Goal: Task Accomplishment & Management: Manage account settings

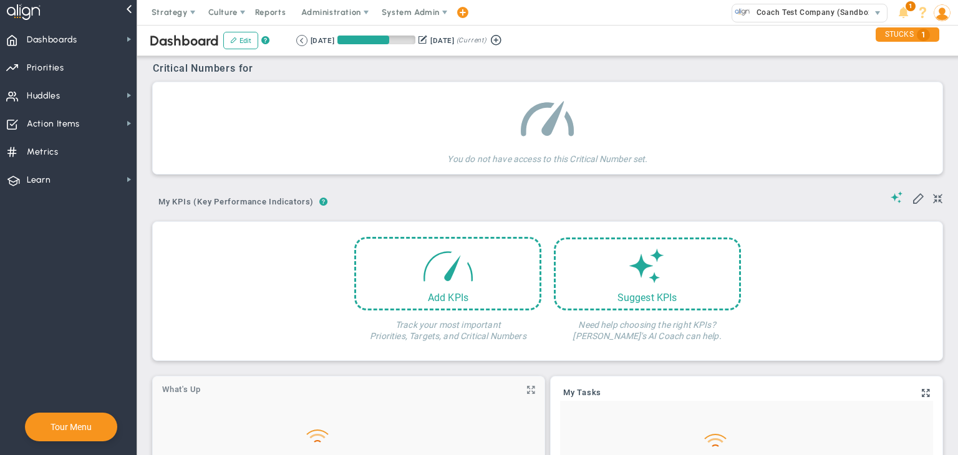
click at [432, 11] on span "System Admin" at bounding box center [411, 11] width 58 height 9
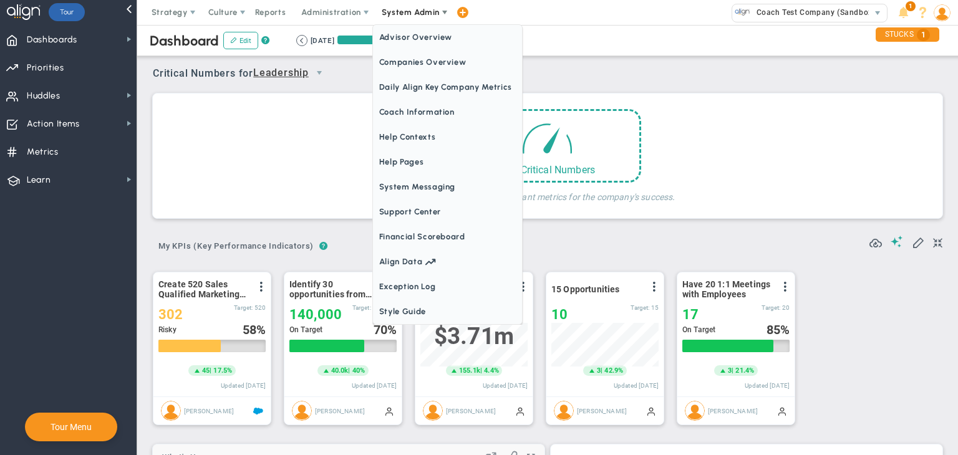
click at [426, 59] on span "Companies Overview" at bounding box center [447, 62] width 149 height 25
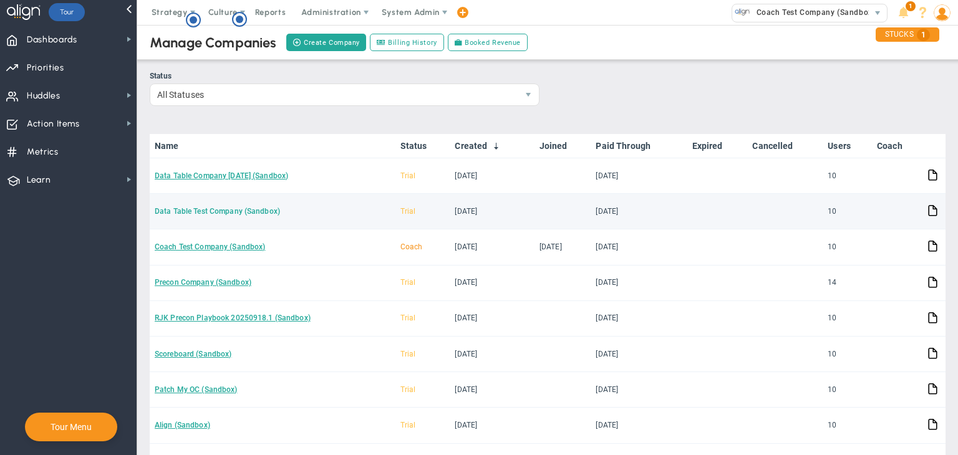
click at [198, 210] on link "Data Table Test Company (Sandbox)" at bounding box center [217, 211] width 125 height 9
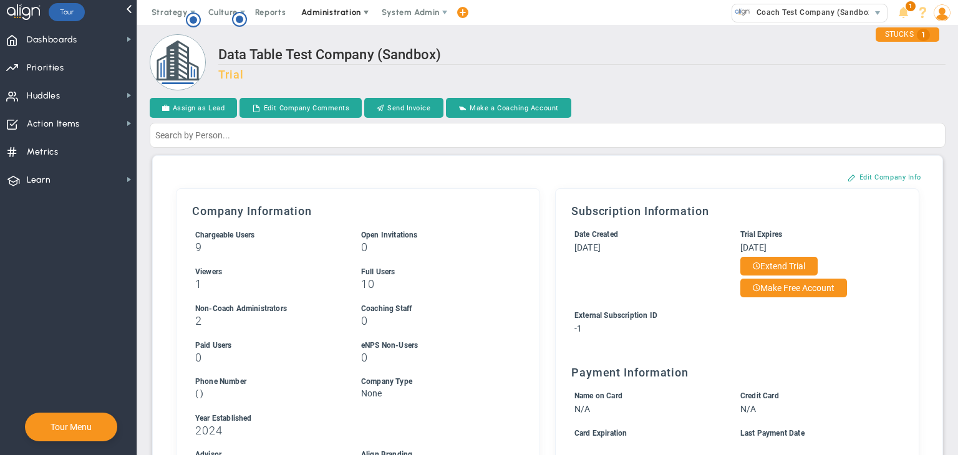
click at [352, 6] on span "Administration" at bounding box center [332, 12] width 80 height 25
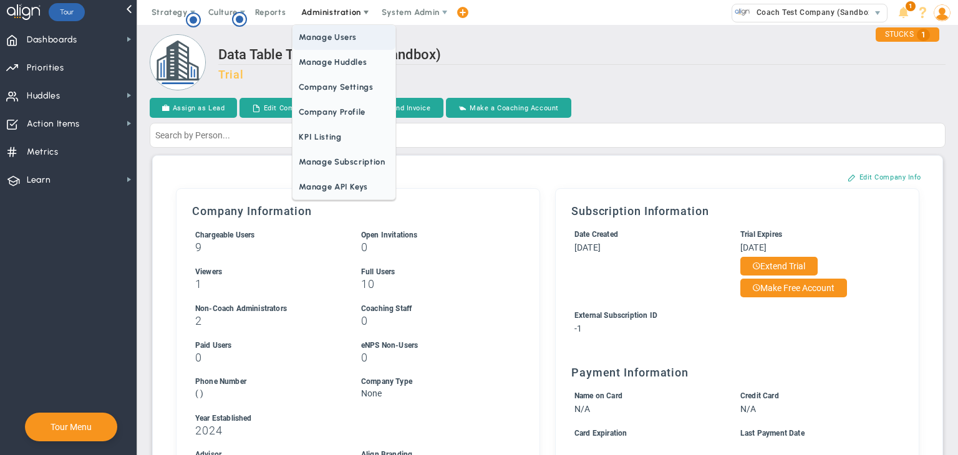
click at [339, 41] on span "Manage Users" at bounding box center [343, 37] width 102 height 25
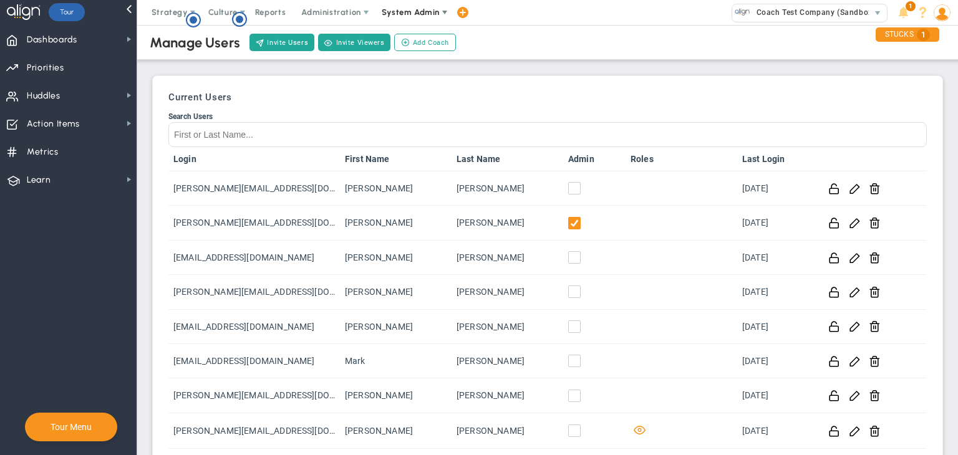
click at [398, 7] on span "System Admin" at bounding box center [411, 11] width 58 height 9
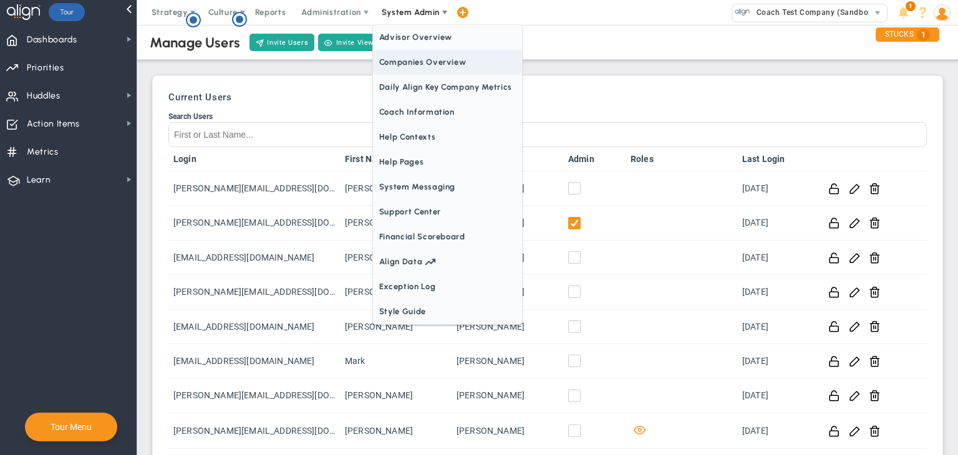
click at [407, 63] on span "Companies Overview" at bounding box center [447, 62] width 149 height 25
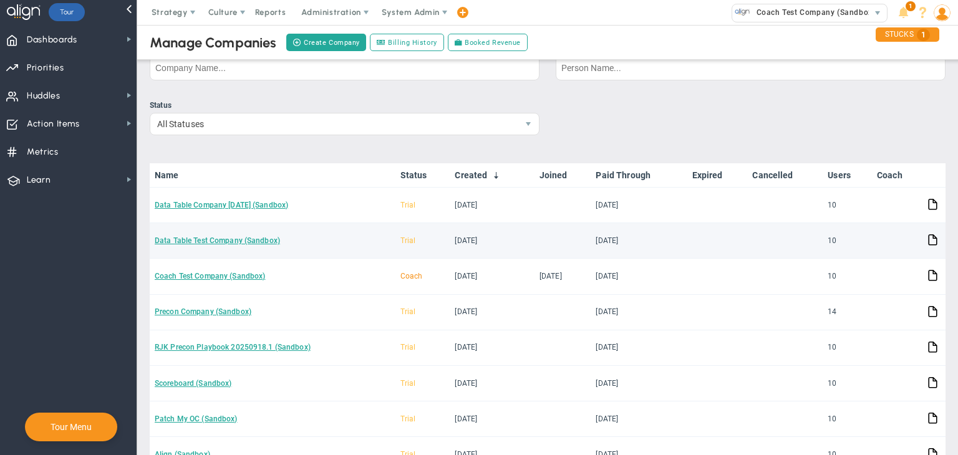
scroll to position [62, 0]
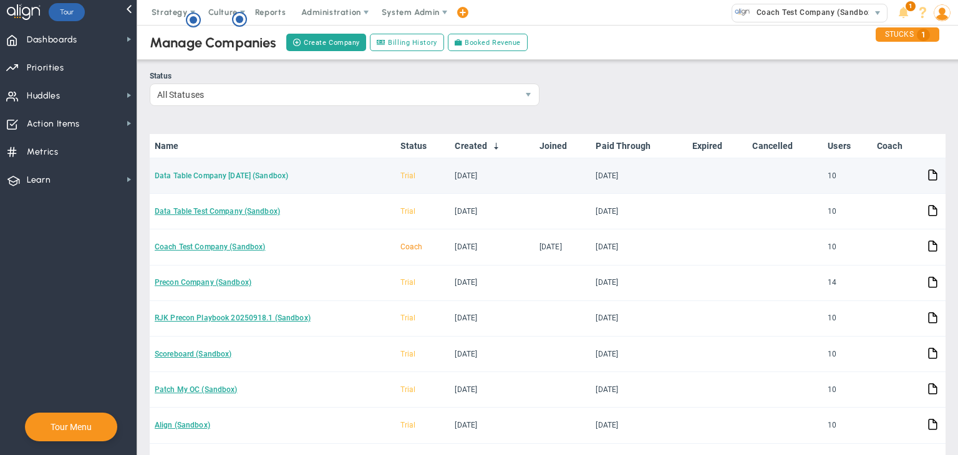
click at [269, 175] on link "Data Table Company [DATE] (Sandbox)" at bounding box center [221, 175] width 133 height 9
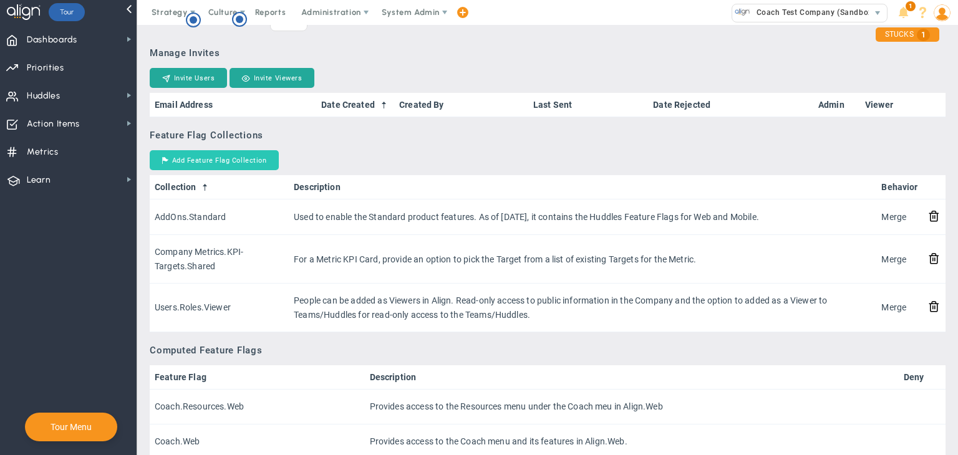
click at [219, 161] on button "Add Feature Flag Collection" at bounding box center [214, 160] width 129 height 20
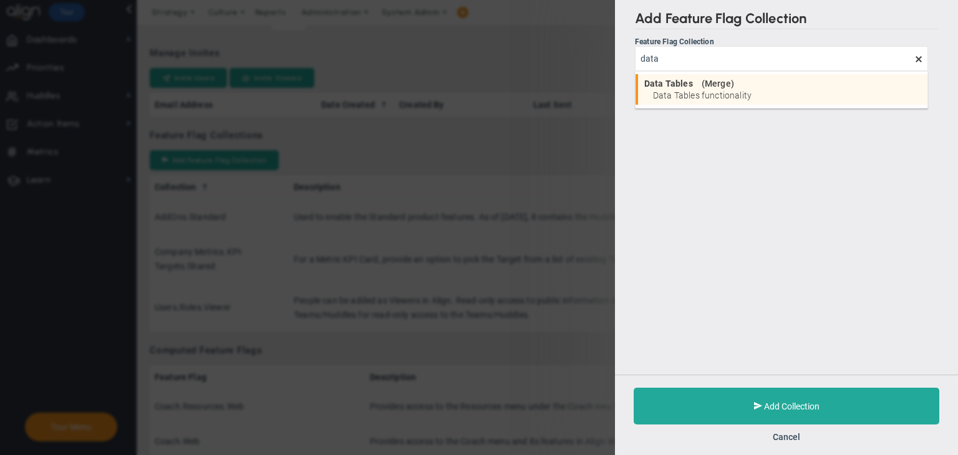
click at [713, 84] on span "Merge" at bounding box center [718, 83] width 26 height 9
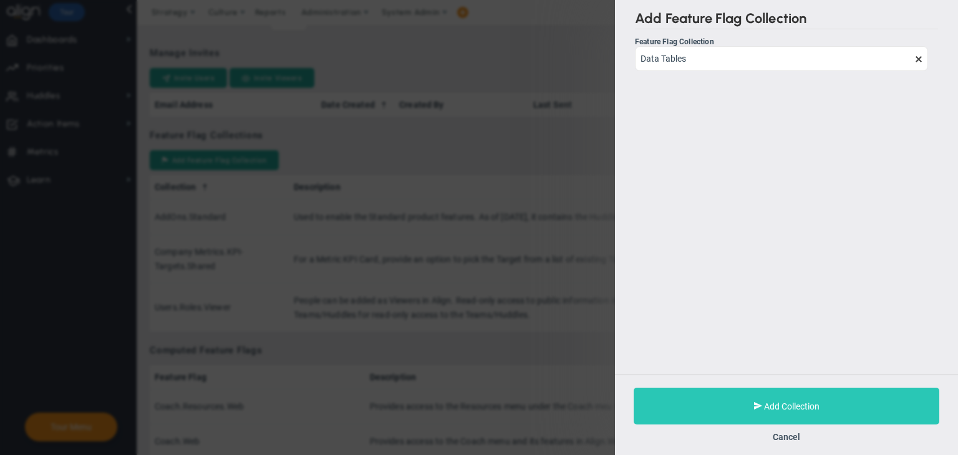
type input "Data Tables"
click at [828, 405] on button "Add Collection" at bounding box center [787, 406] width 306 height 37
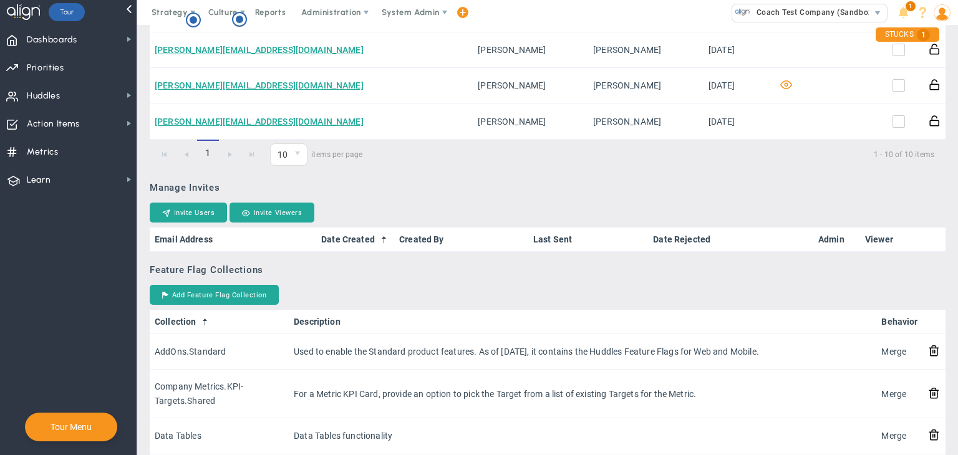
scroll to position [935, 0]
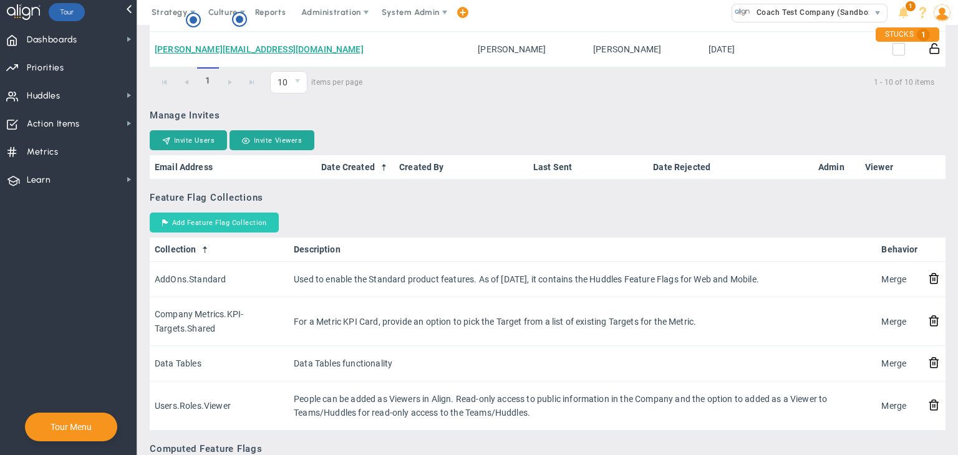
click at [239, 218] on button "Add Feature Flag Collection" at bounding box center [214, 223] width 129 height 20
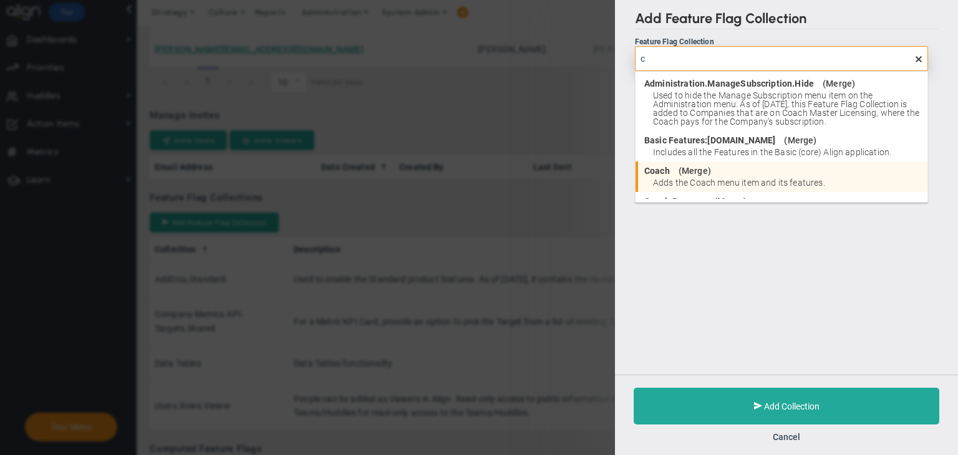
click at [726, 165] on li "Coach ( Merge ) Adds the Coach menu item and its features." at bounding box center [781, 176] width 292 height 31
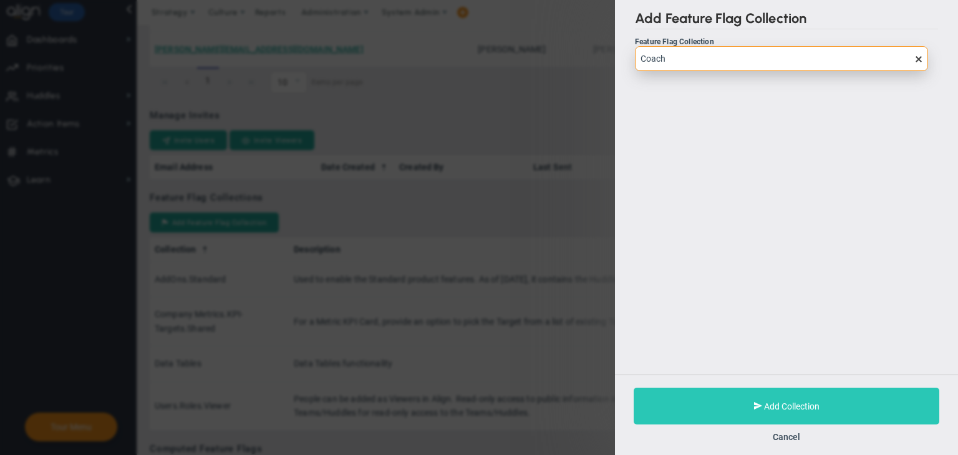
type input "Coach"
click at [806, 388] on button "Add Collection" at bounding box center [787, 406] width 306 height 37
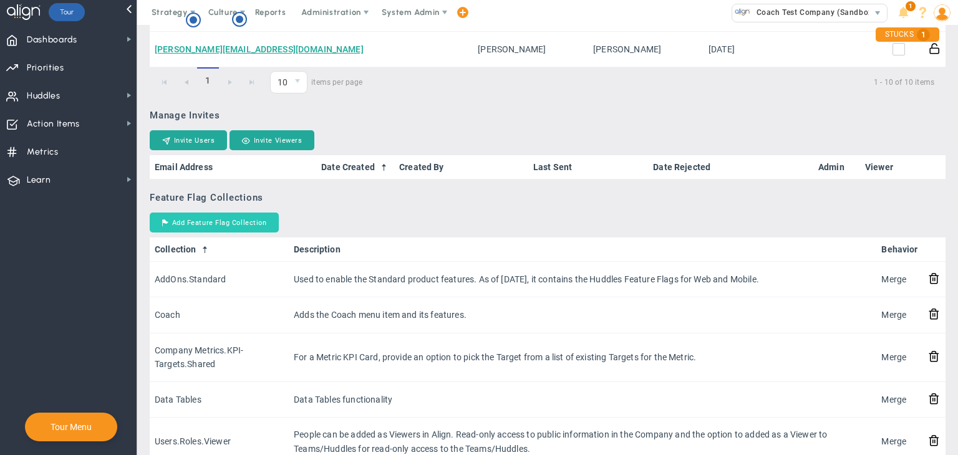
click at [251, 219] on button "Add Feature Flag Collection" at bounding box center [214, 223] width 129 height 20
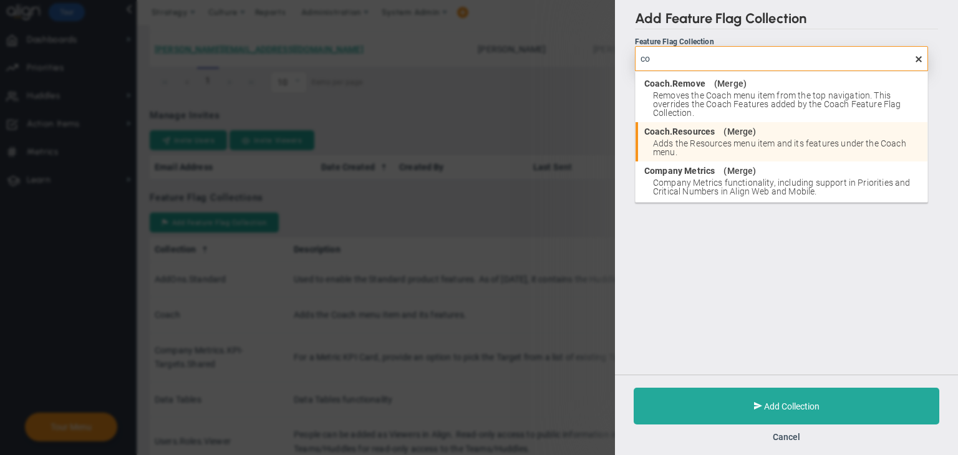
click at [671, 147] on span "Adds the Resources menu item and its features under the Coach menu." at bounding box center [787, 147] width 268 height 17
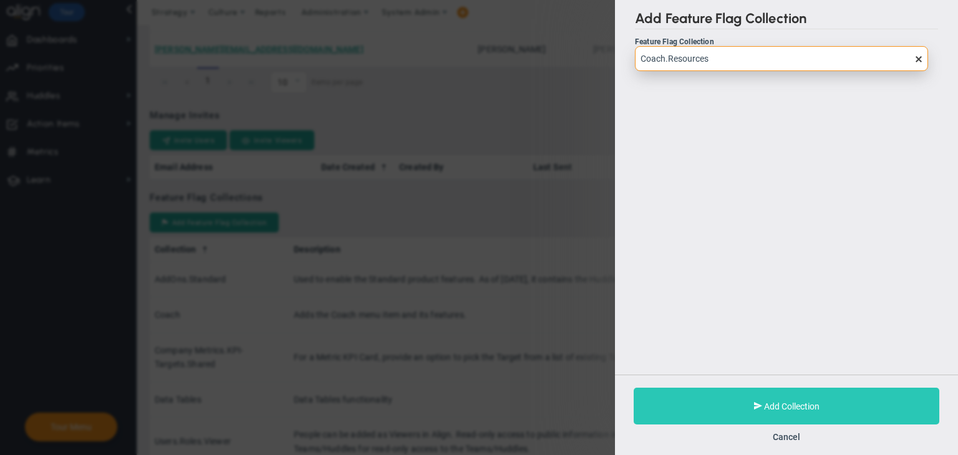
type input "Coach.Resources"
click at [794, 397] on button "Add Collection" at bounding box center [787, 406] width 306 height 37
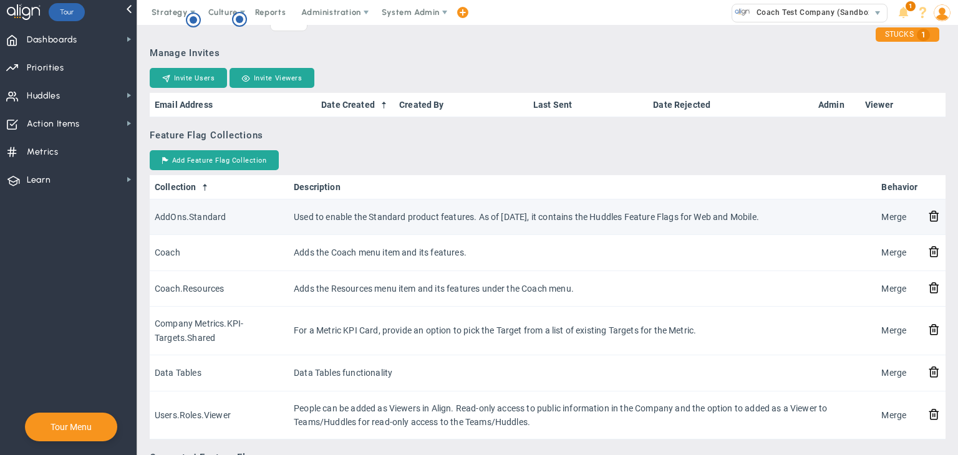
scroll to position [998, 0]
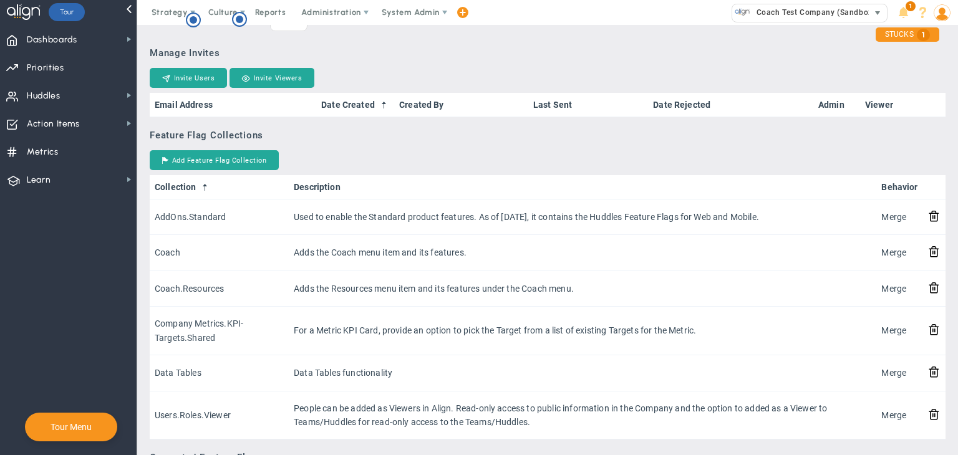
click at [817, 7] on span "Coach Test Company (Sandbox)" at bounding box center [812, 12] width 125 height 16
click at [470, 60] on div "Manage Invites Invite Users Invite Viewers Send All Open Invites Email Address …" at bounding box center [548, 82] width 796 height 70
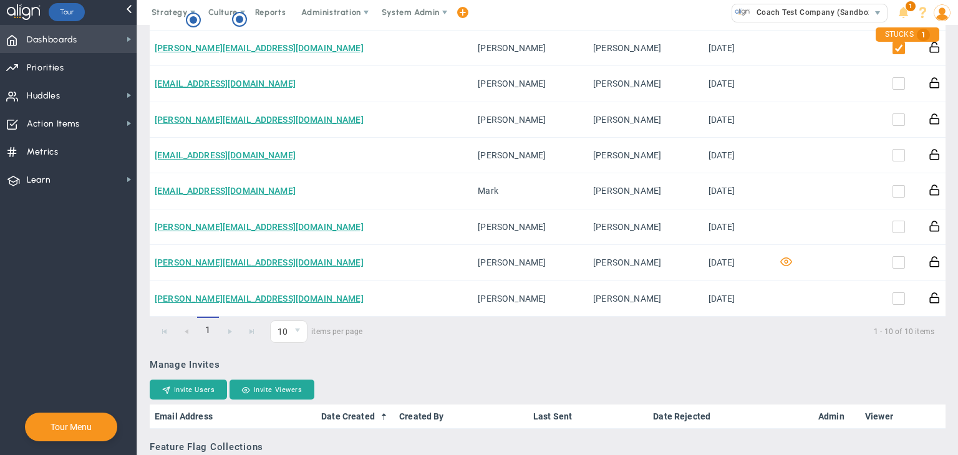
click at [46, 48] on span "Dashboards" at bounding box center [52, 40] width 51 height 26
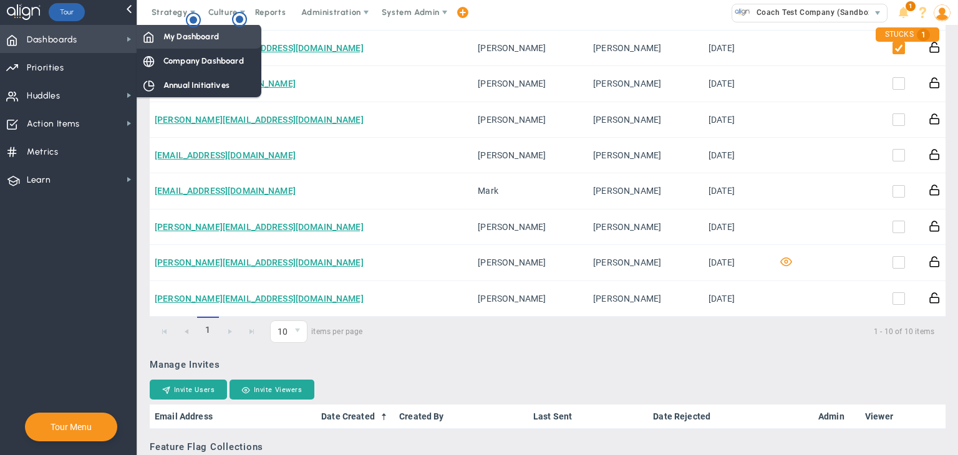
click at [185, 31] on span "My Dashboard" at bounding box center [190, 37] width 55 height 12
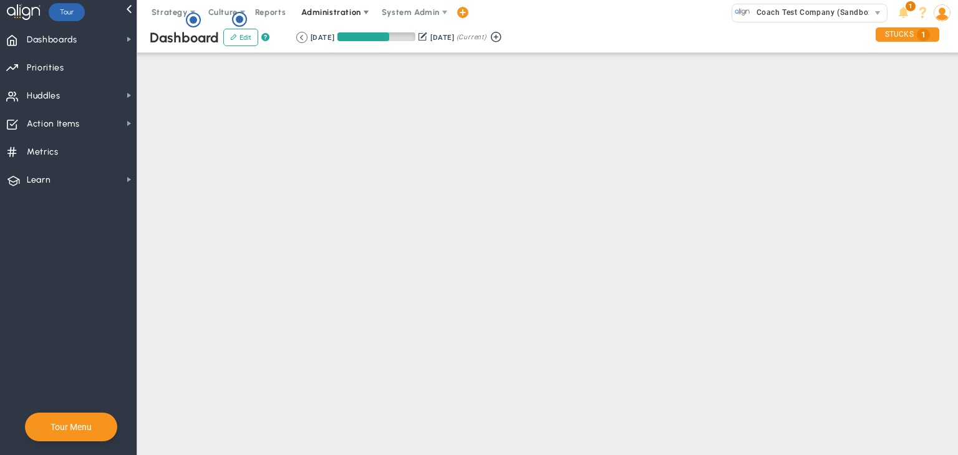
click at [316, 8] on span "Administration" at bounding box center [330, 11] width 59 height 9
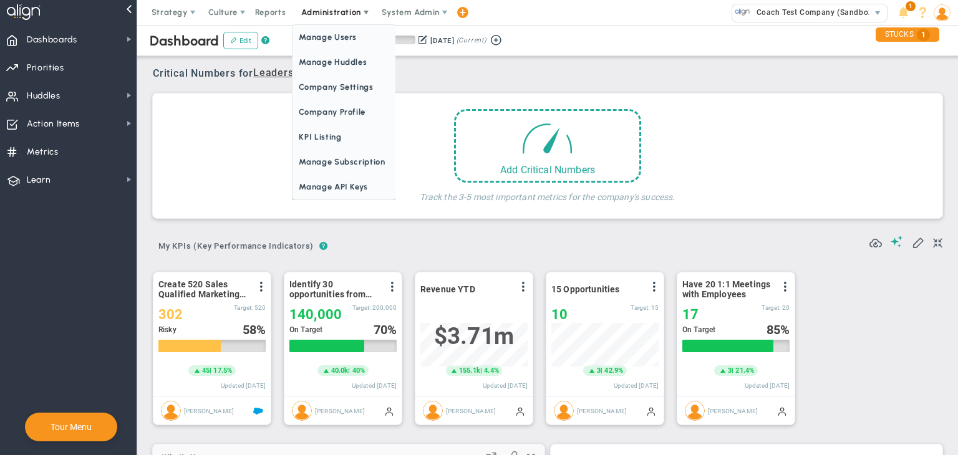
scroll to position [43, 107]
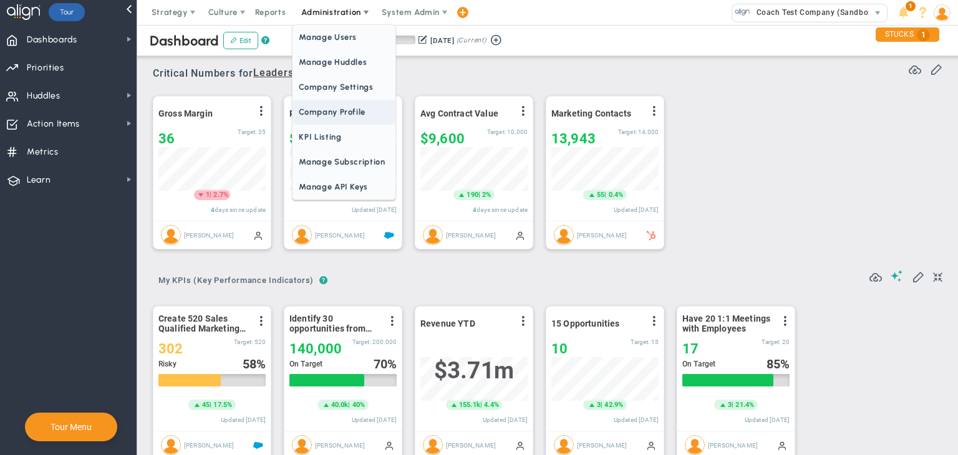
click at [332, 105] on span "Company Profile" at bounding box center [343, 112] width 102 height 25
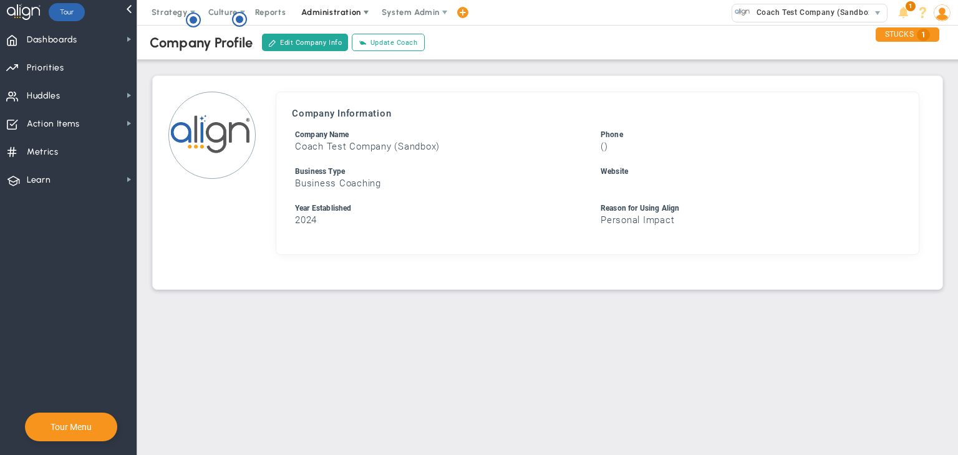
click at [335, 7] on span "Administration" at bounding box center [330, 11] width 59 height 9
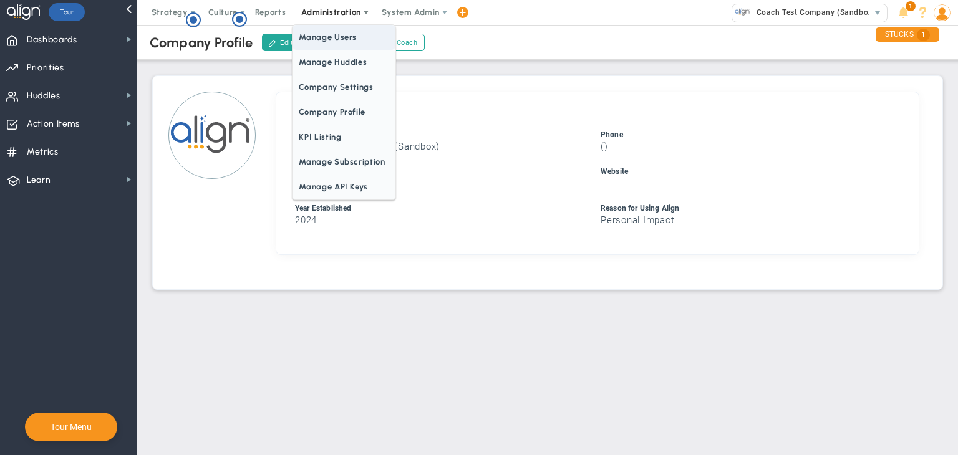
click at [338, 34] on span "Manage Users" at bounding box center [343, 37] width 102 height 25
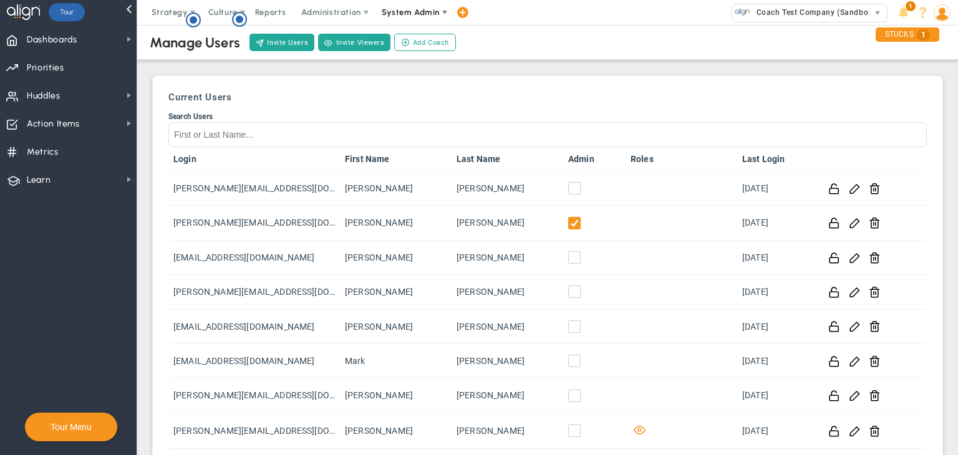
click at [383, 4] on span "System Admin" at bounding box center [411, 12] width 79 height 25
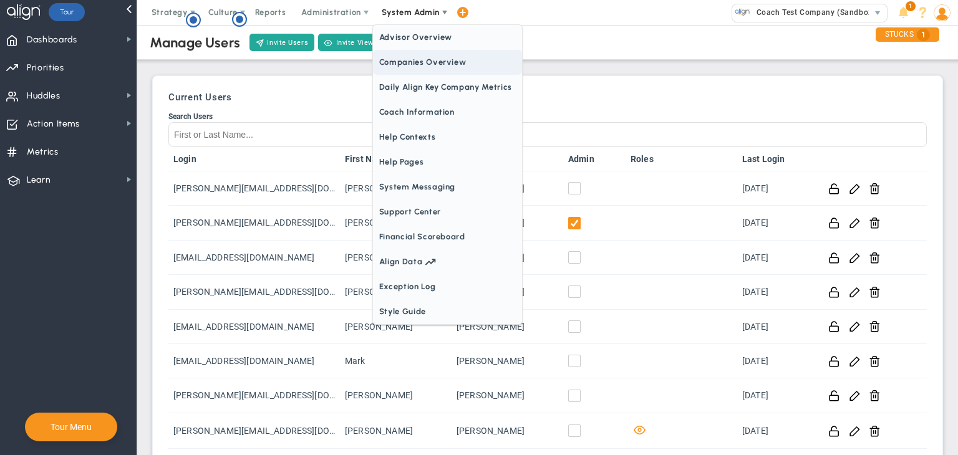
click at [408, 63] on span "Companies Overview" at bounding box center [447, 62] width 149 height 25
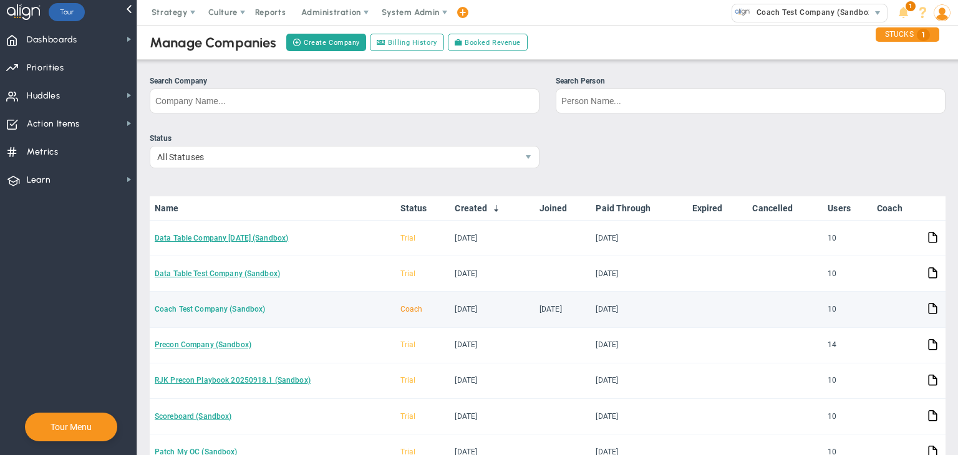
click at [211, 309] on link "Coach Test Company (Sandbox)" at bounding box center [210, 309] width 110 height 9
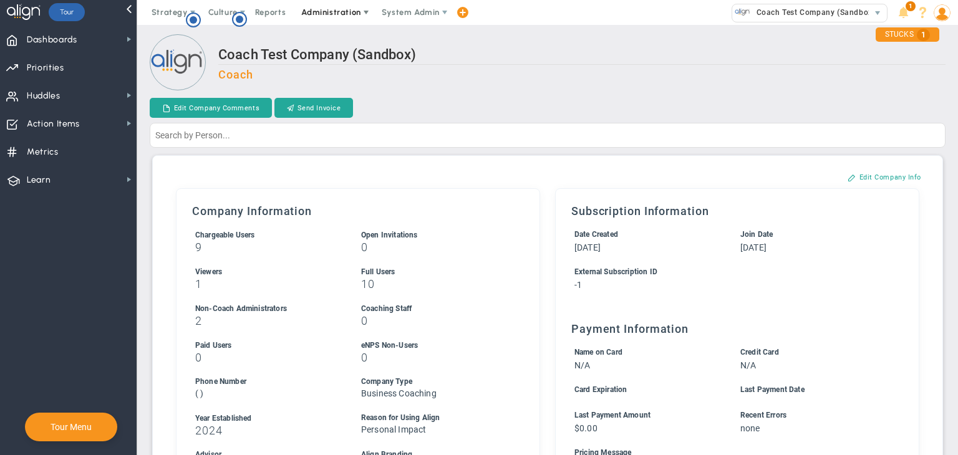
click at [317, 6] on span "Administration" at bounding box center [332, 12] width 80 height 25
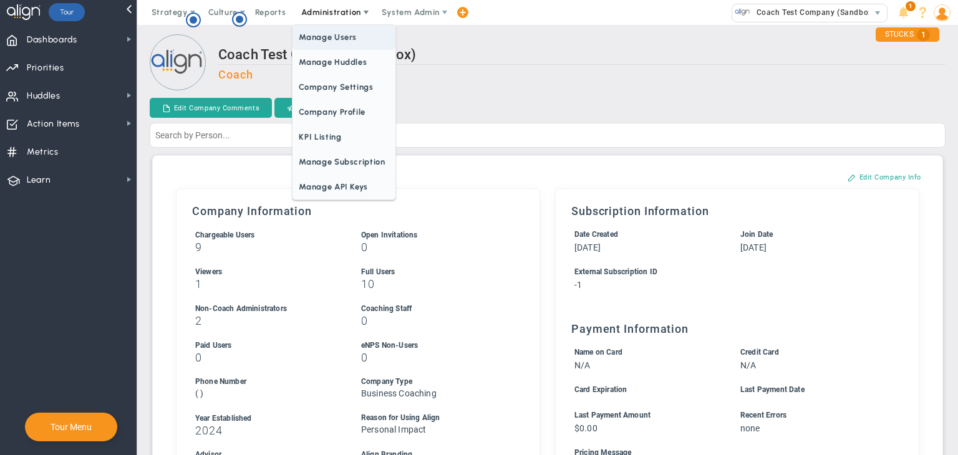
click at [314, 33] on span "Manage Users" at bounding box center [343, 37] width 102 height 25
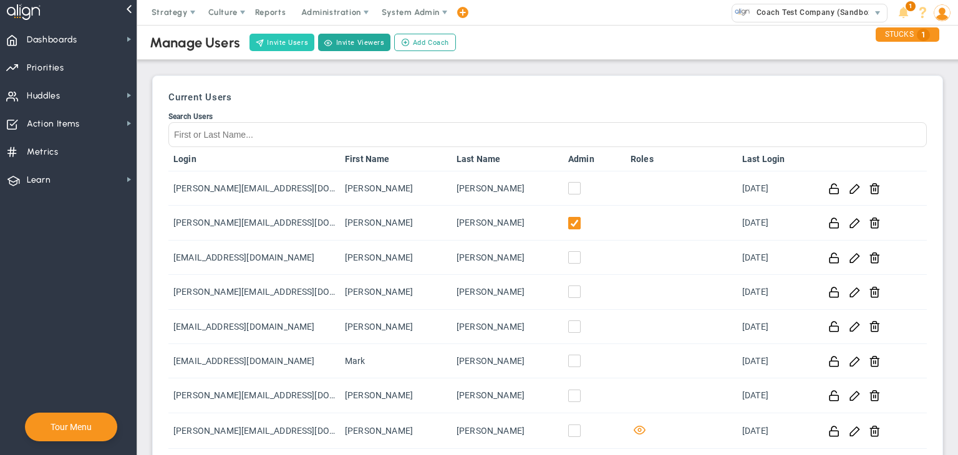
click at [299, 40] on button "Invite Users" at bounding box center [281, 42] width 65 height 17
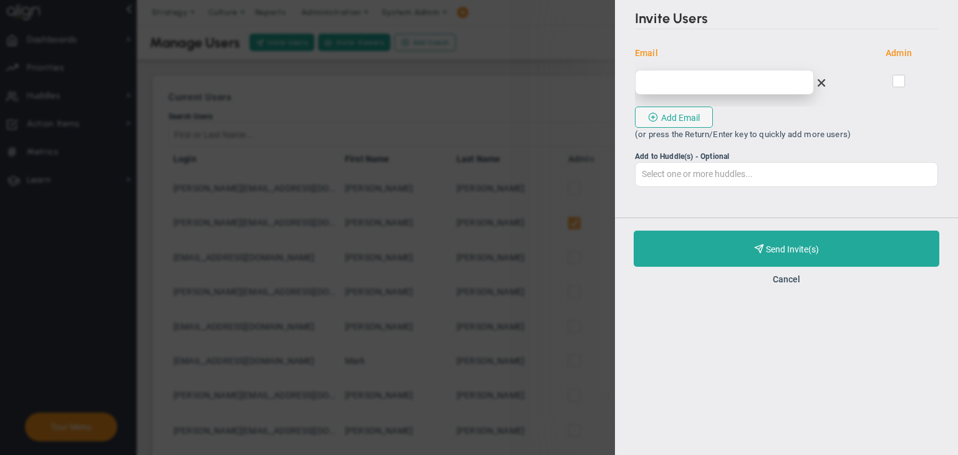
click at [691, 87] on input "email" at bounding box center [724, 82] width 179 height 25
type input "[EMAIL_ADDRESS][DOMAIN_NAME]"
click at [898, 75] on span at bounding box center [898, 81] width 12 height 12
click at [898, 77] on input "checkbox" at bounding box center [899, 83] width 8 height 12
checkbox input "true"
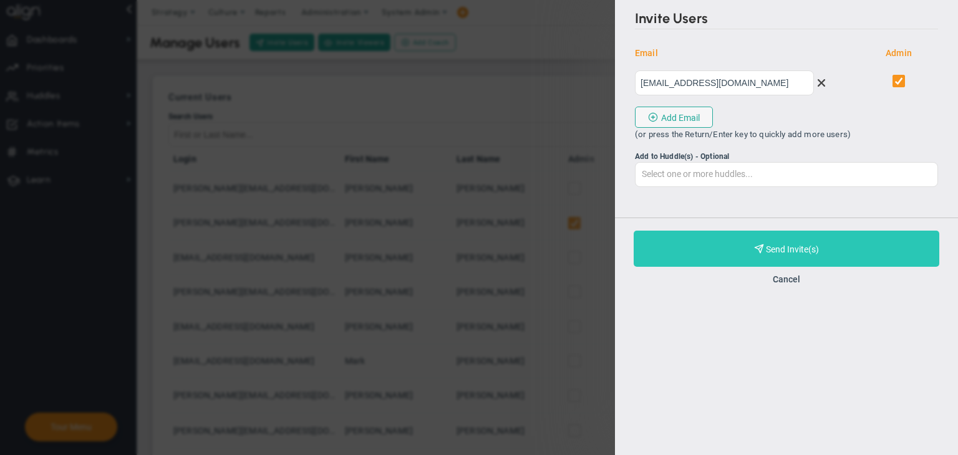
click at [793, 250] on span "Purchase and Send Invite(s)" at bounding box center [792, 249] width 53 height 10
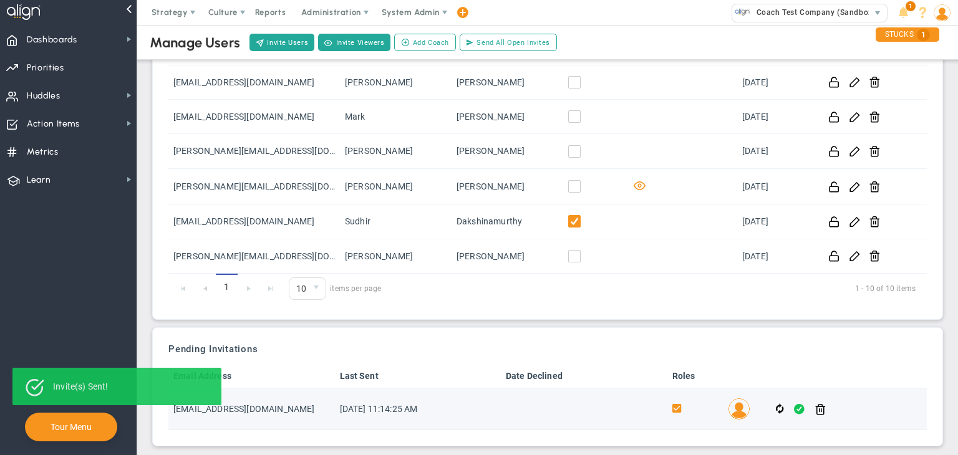
click at [794, 406] on span at bounding box center [799, 409] width 11 height 14
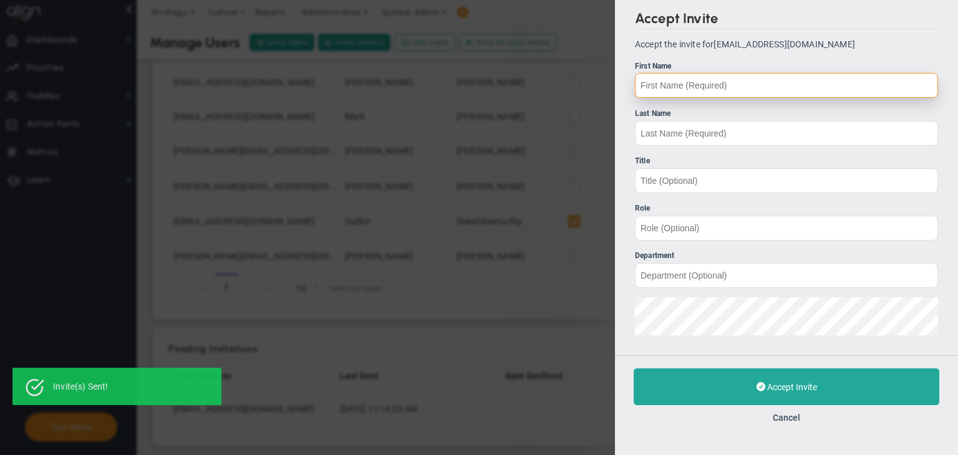
click at [730, 82] on input "First Name" at bounding box center [786, 85] width 303 height 25
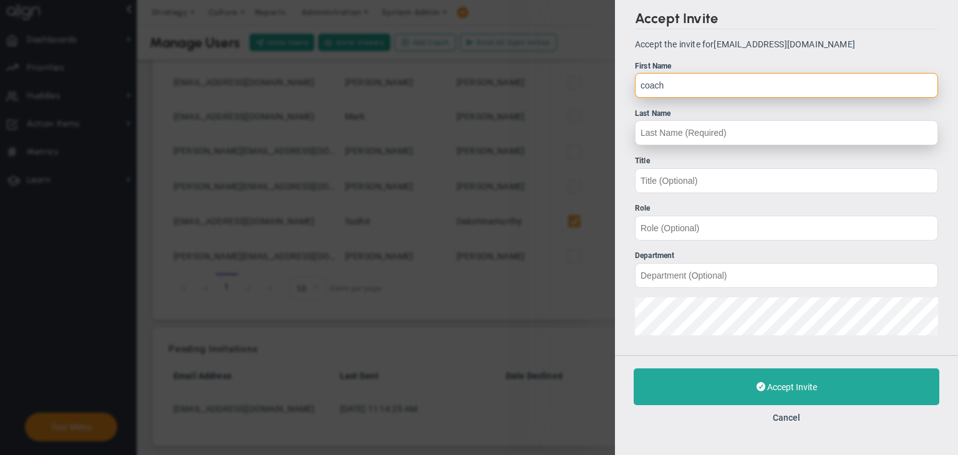
type input "coach"
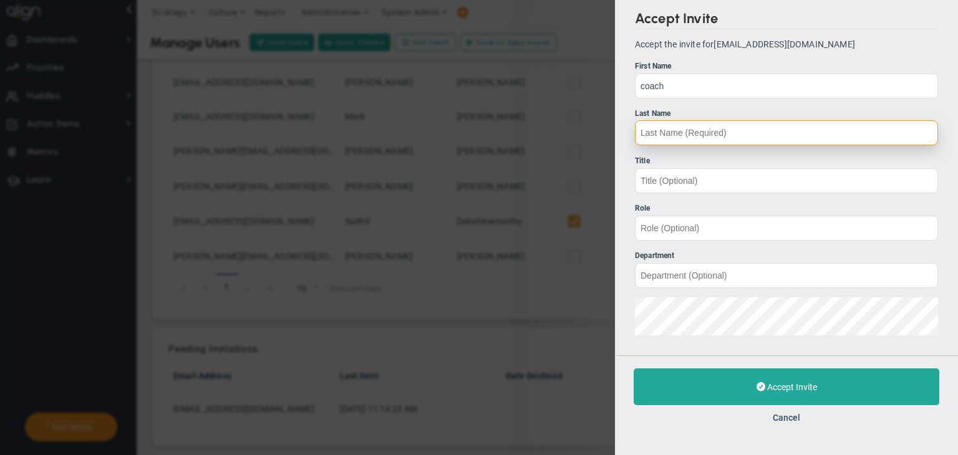
click at [706, 123] on input "Last Name" at bounding box center [786, 132] width 303 height 25
type input "19"
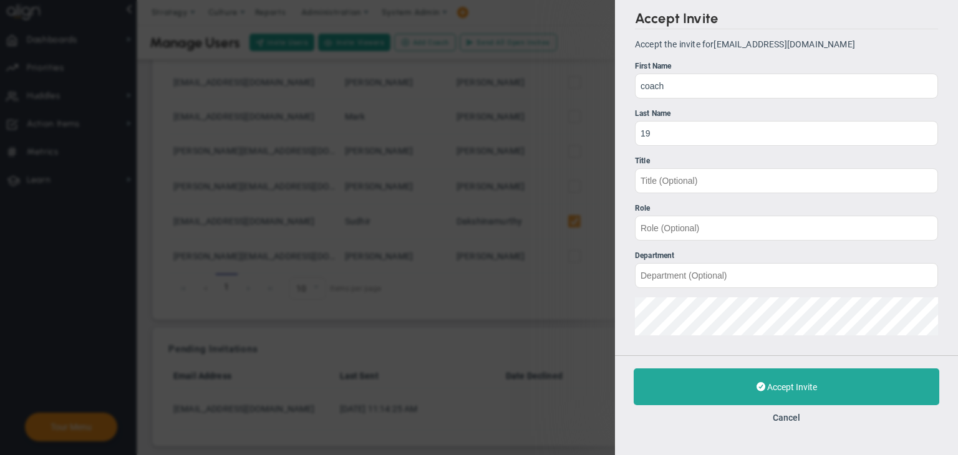
click at [826, 412] on div "Cancel" at bounding box center [787, 418] width 306 height 12
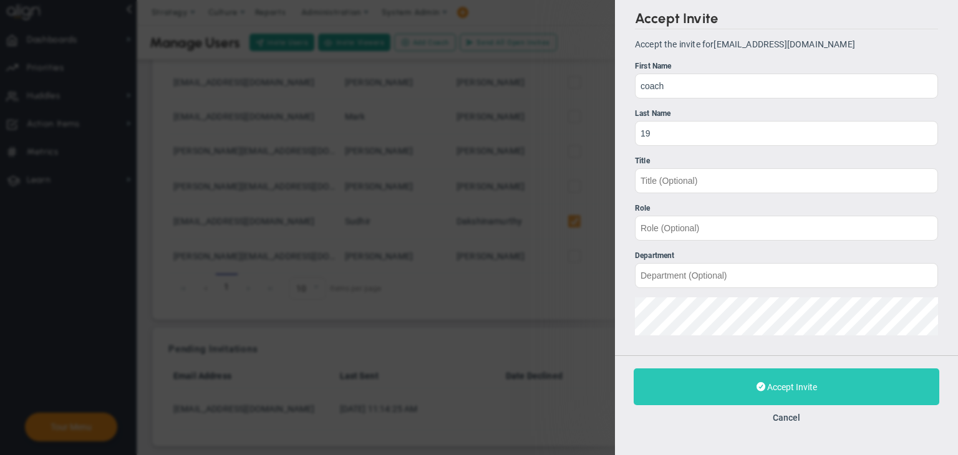
click at [831, 392] on button "Accept Invite" at bounding box center [787, 387] width 306 height 37
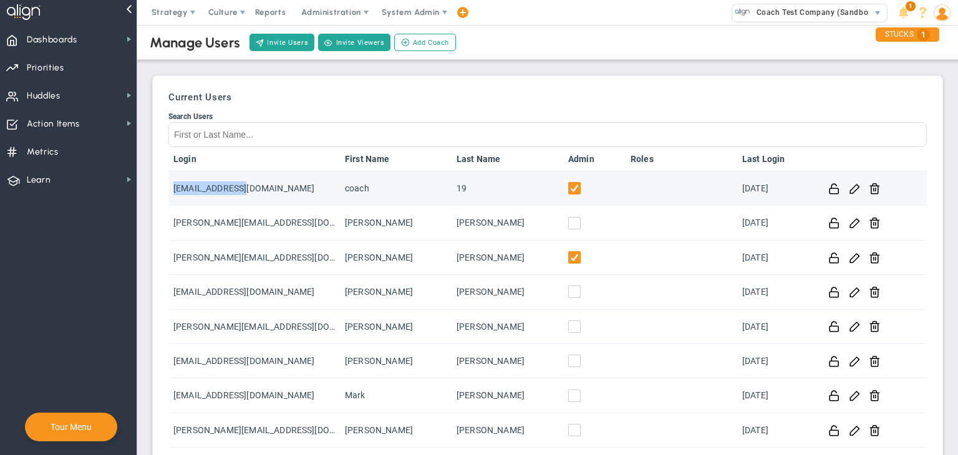
drag, startPoint x: 254, startPoint y: 192, endPoint x: 172, endPoint y: 185, distance: 82.0
click at [172, 185] on td "[EMAIL_ADDRESS][DOMAIN_NAME]" at bounding box center [253, 188] width 171 height 34
copy td "[EMAIL_ADDRESS][DOMAIN_NAME]"
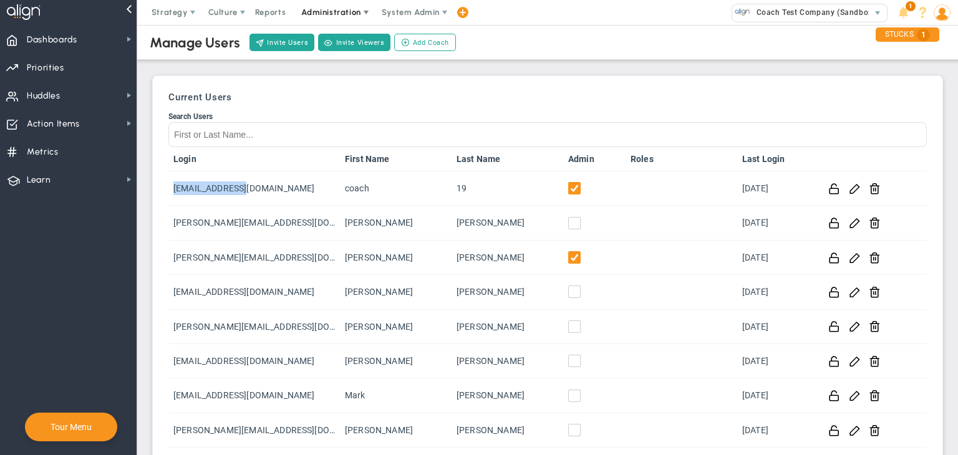
click at [341, 12] on span "Administration" at bounding box center [330, 11] width 59 height 9
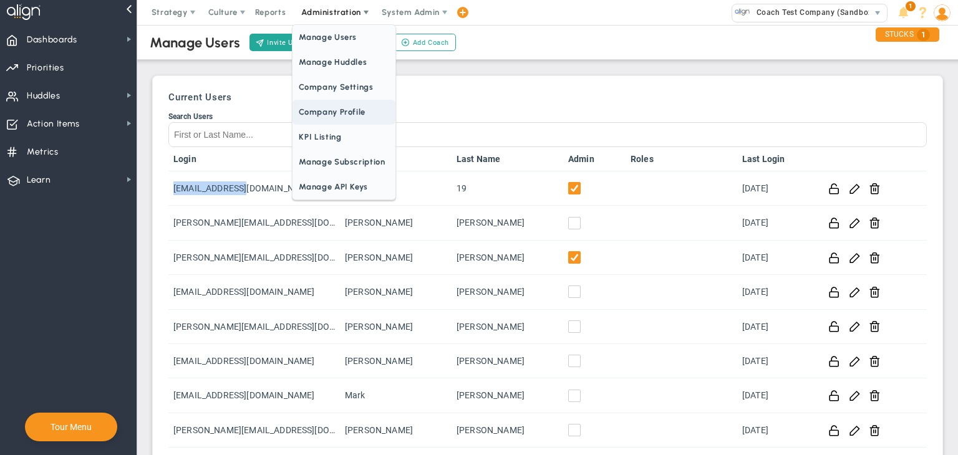
click at [343, 113] on span "Company Profile" at bounding box center [343, 112] width 102 height 25
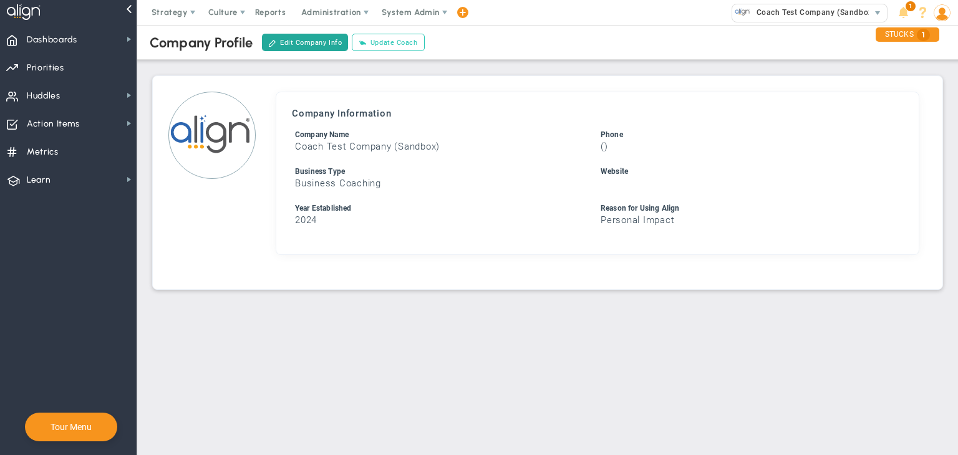
click at [411, 36] on button "Update Coach" at bounding box center [388, 42] width 72 height 17
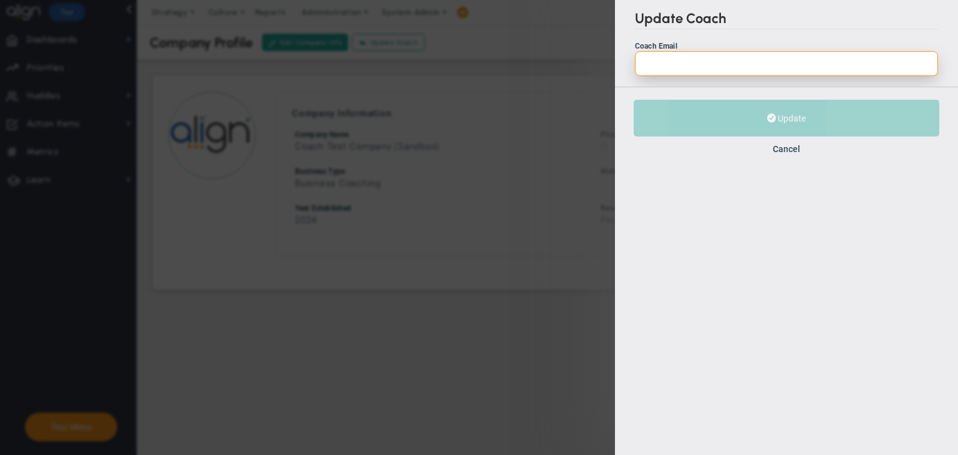
click at [688, 65] on input "Coach Email" at bounding box center [786, 63] width 303 height 25
paste input "[EMAIL_ADDRESS][DOMAIN_NAME]"
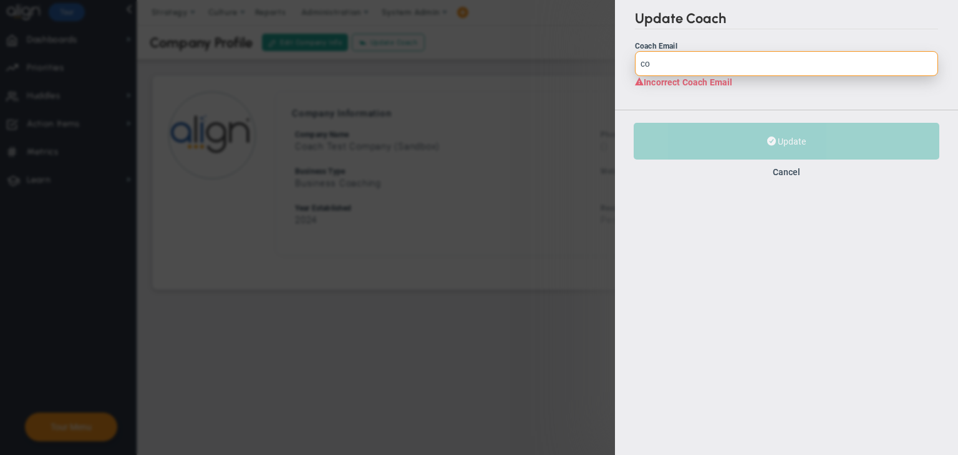
type input "c"
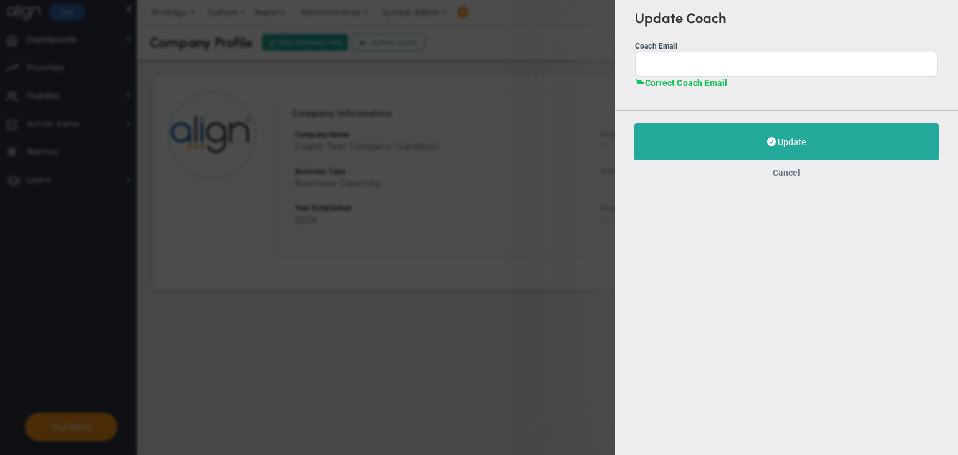
click at [785, 171] on button "Cancel" at bounding box center [786, 173] width 27 height 10
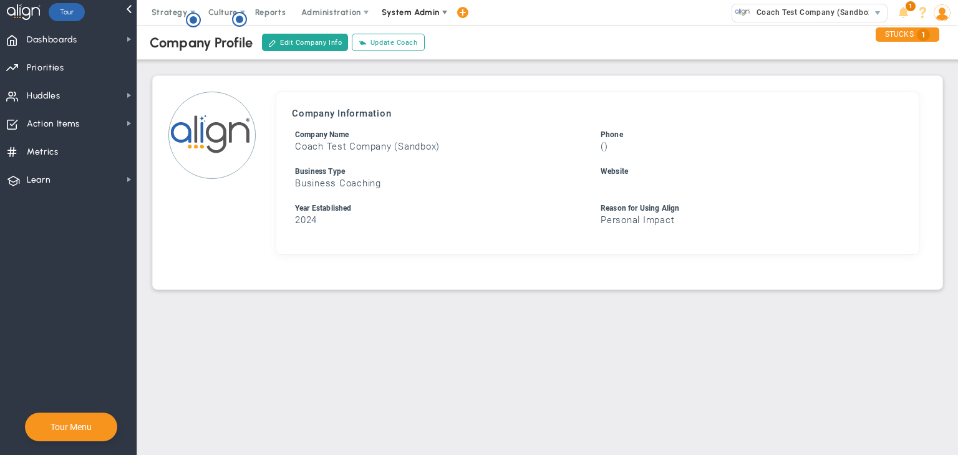
click at [423, 9] on span "System Admin" at bounding box center [411, 11] width 58 height 9
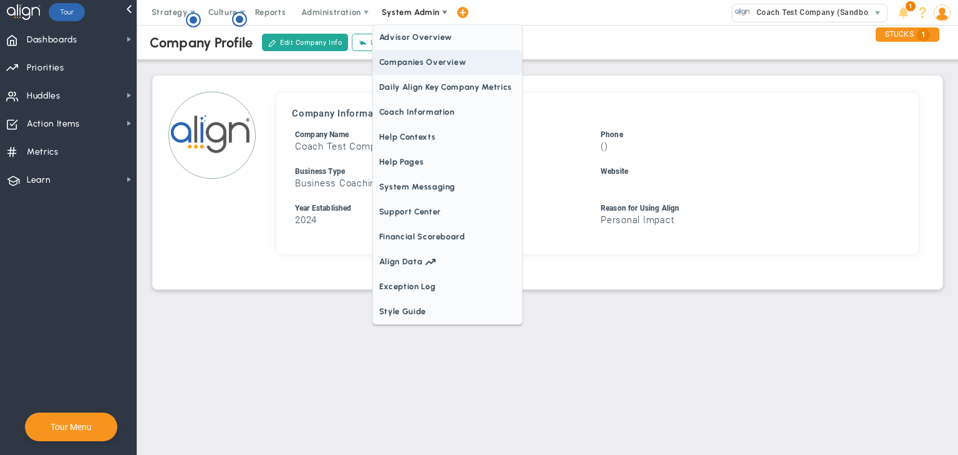
click at [424, 66] on span "Companies Overview" at bounding box center [447, 62] width 149 height 25
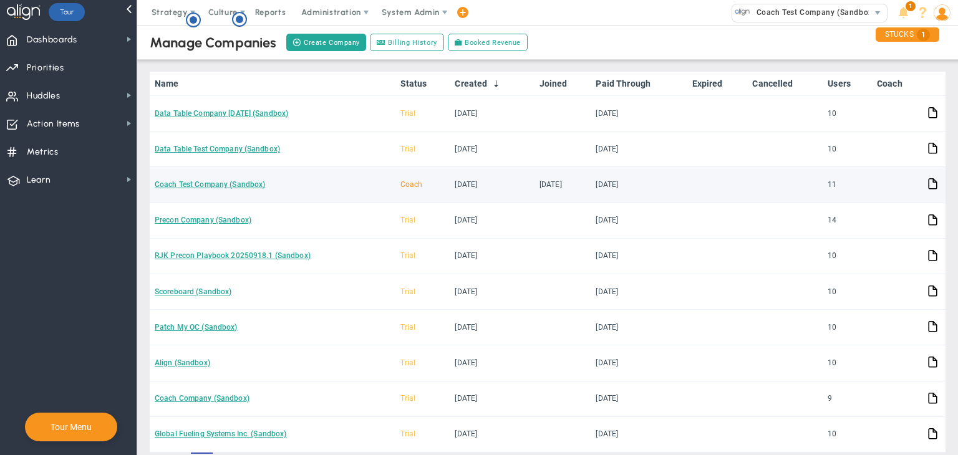
click at [251, 189] on td "Coach Test Company (Sandbox)" at bounding box center [273, 185] width 246 height 36
click at [252, 188] on td "Coach Test Company (Sandbox)" at bounding box center [273, 185] width 246 height 36
click at [195, 182] on link "Coach Test Company (Sandbox)" at bounding box center [210, 184] width 110 height 9
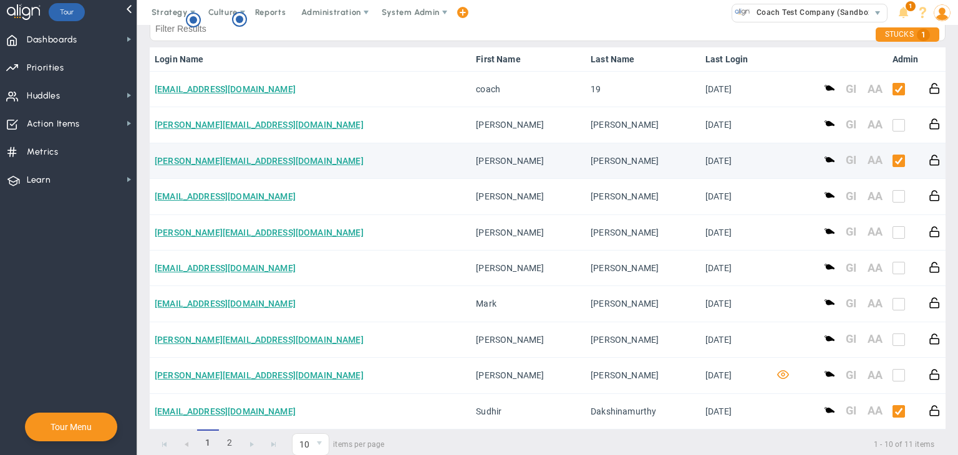
scroll to position [686, 0]
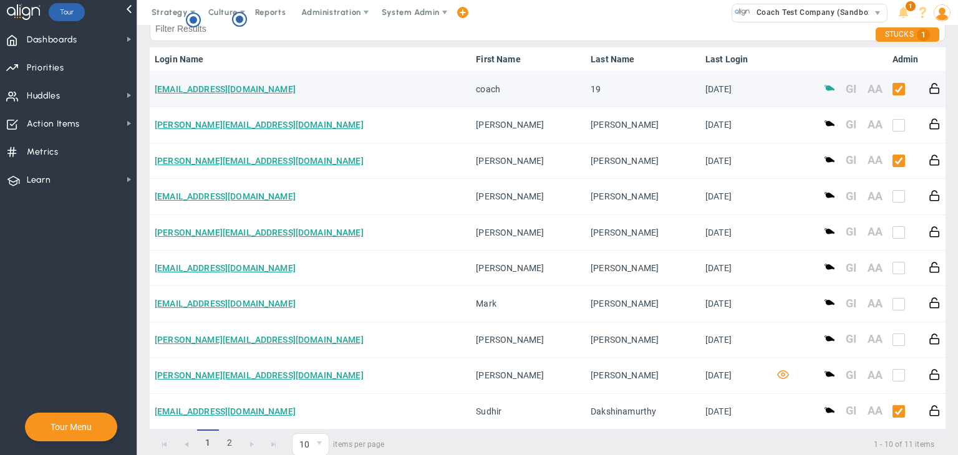
click at [824, 90] on span at bounding box center [830, 88] width 12 height 12
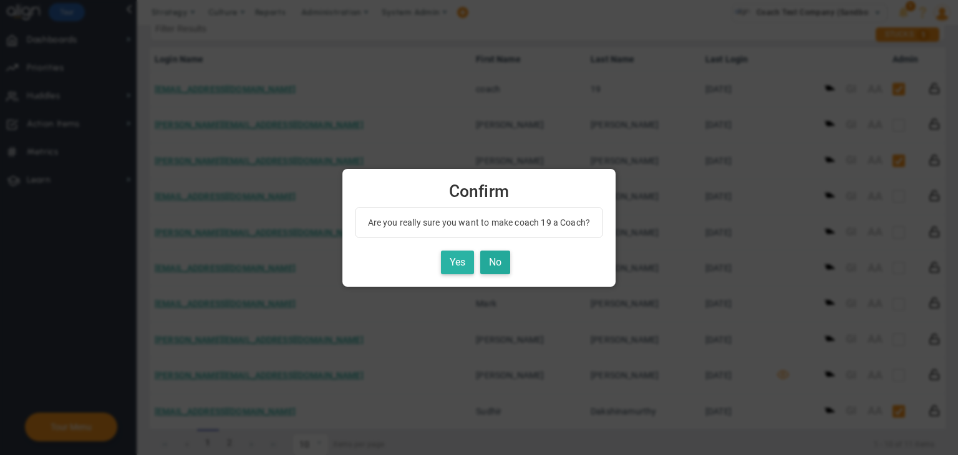
click at [466, 263] on button "Yes" at bounding box center [457, 263] width 33 height 24
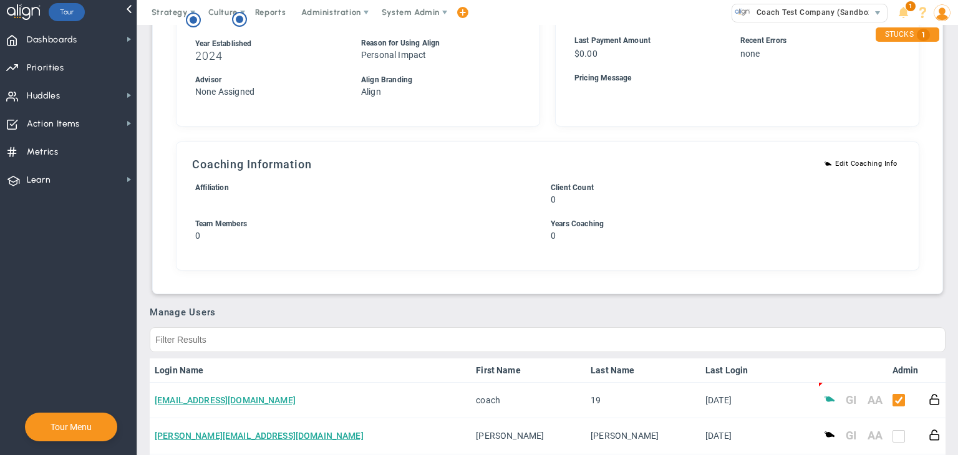
scroll to position [374, 0]
click at [330, 13] on span "Administration" at bounding box center [330, 11] width 59 height 9
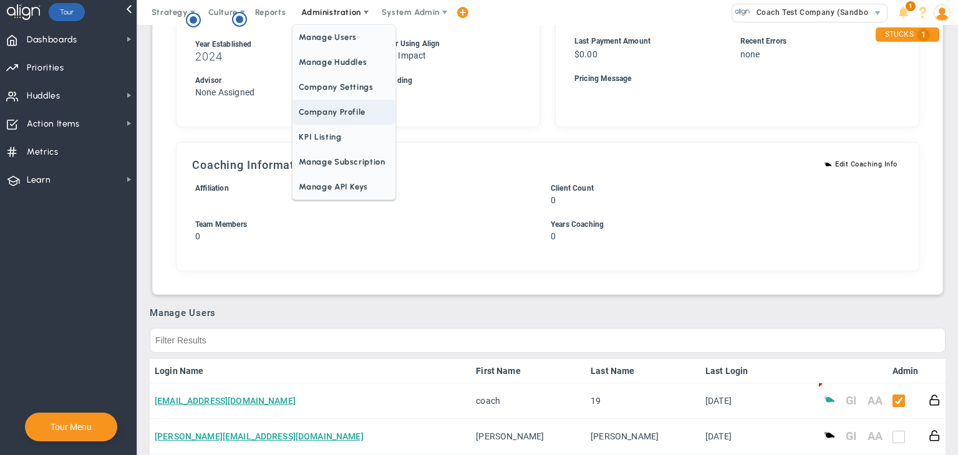
click at [331, 118] on span "Company Profile" at bounding box center [343, 112] width 102 height 25
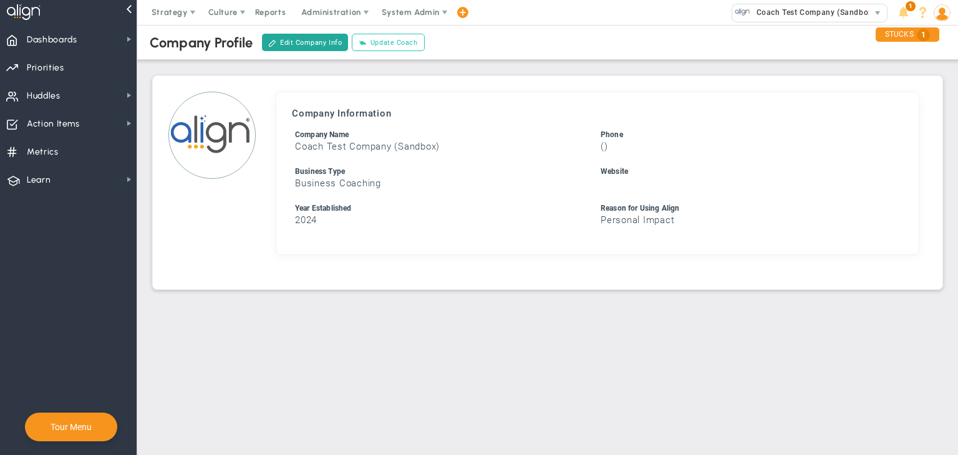
click at [400, 41] on button "Update Coach" at bounding box center [388, 42] width 72 height 17
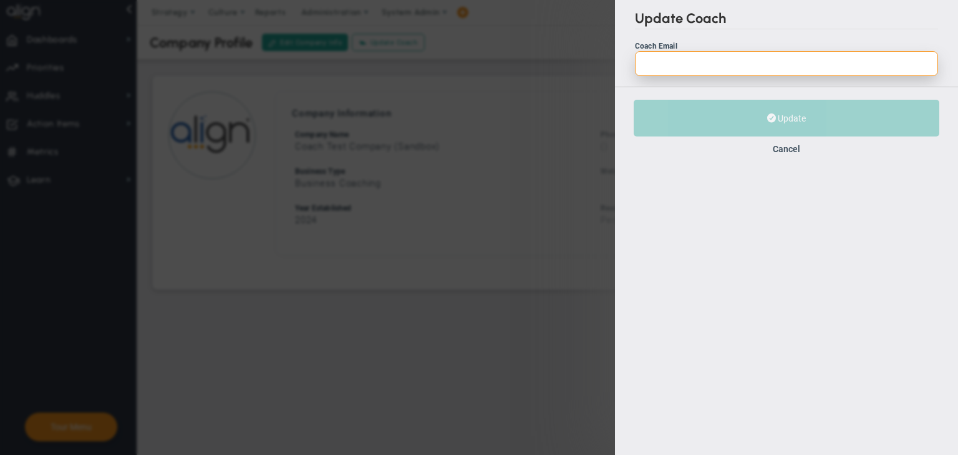
click at [666, 60] on input "Coach Email" at bounding box center [786, 63] width 303 height 25
paste input "[EMAIL_ADDRESS][DOMAIN_NAME]"
type input "[EMAIL_ADDRESS][DOMAIN_NAME]"
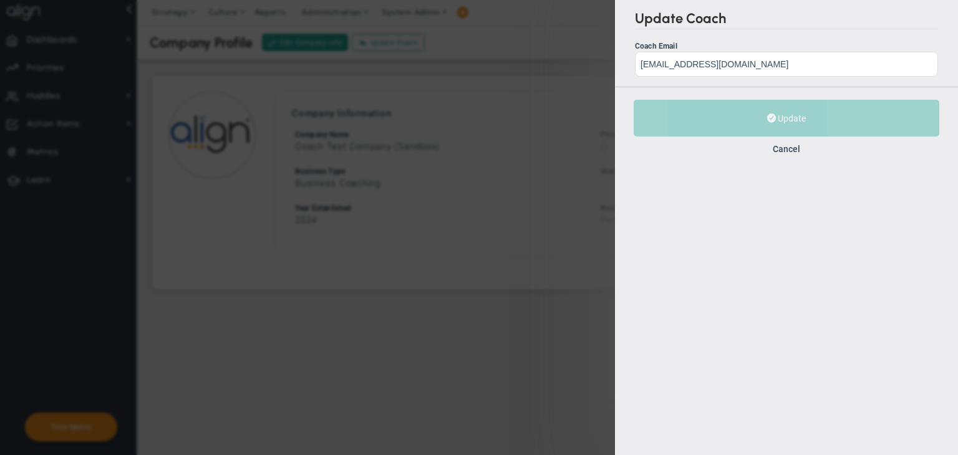
click at [605, 75] on div "Update Coach Coach Email coach@gmail.com Correct Coach Email Incorrect Coach Em…" at bounding box center [479, 227] width 958 height 455
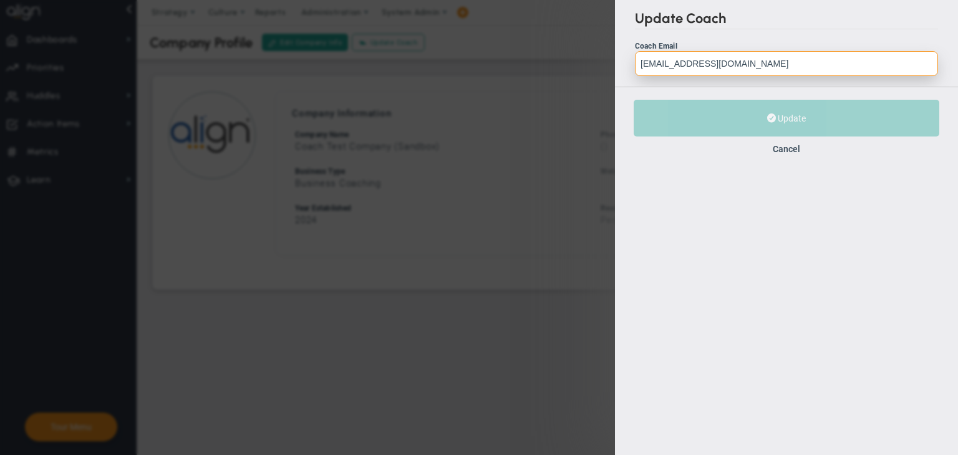
click at [759, 57] on input "[EMAIL_ADDRESS][DOMAIN_NAME]" at bounding box center [786, 63] width 303 height 25
click at [640, 62] on input "[EMAIL_ADDRESS][DOMAIN_NAME]" at bounding box center [786, 63] width 303 height 25
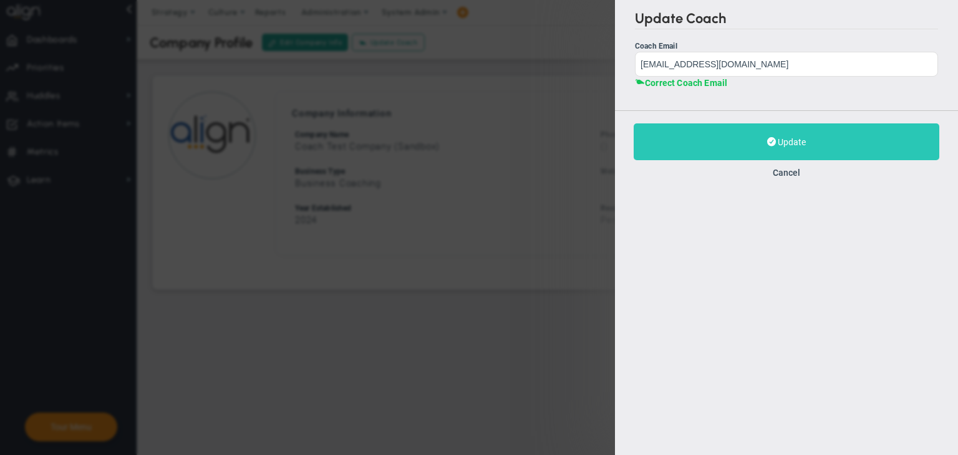
click at [778, 128] on button "Update" at bounding box center [787, 141] width 306 height 37
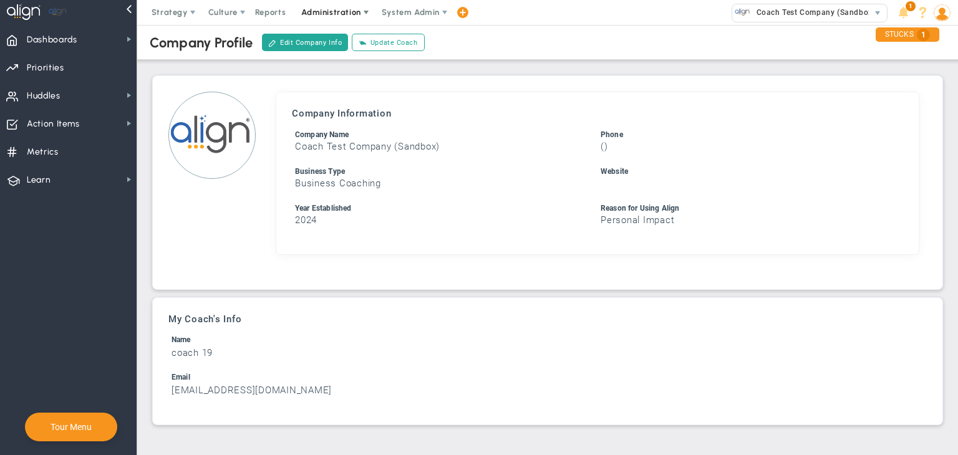
drag, startPoint x: 320, startPoint y: 6, endPoint x: 328, endPoint y: 8, distance: 7.9
click at [328, 8] on span "Administration" at bounding box center [332, 12] width 80 height 25
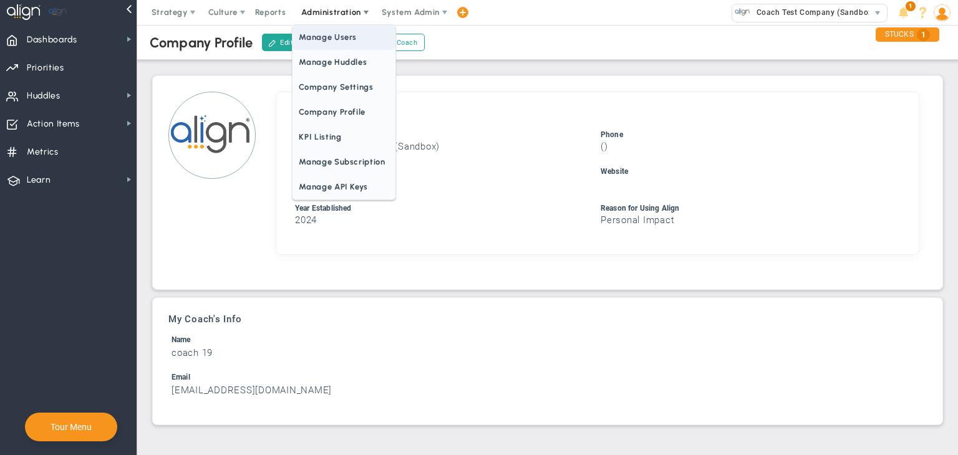
click at [332, 30] on span "Manage Users" at bounding box center [343, 37] width 102 height 25
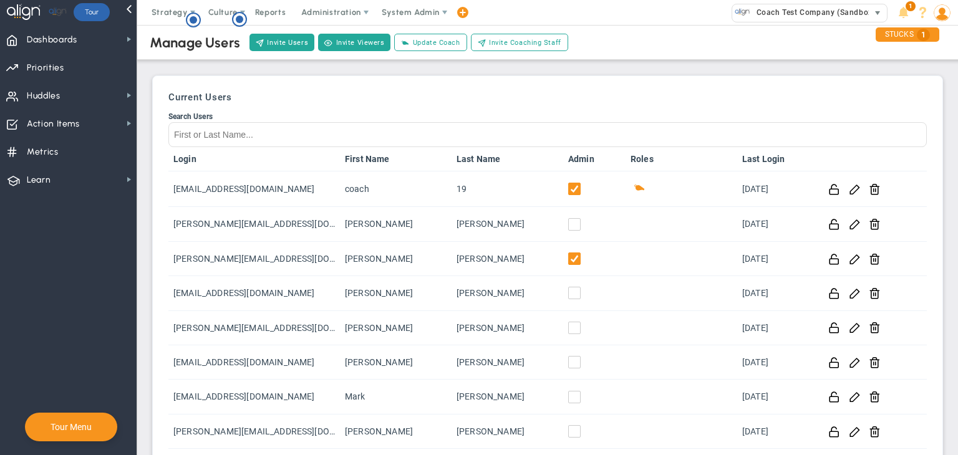
click at [855, 16] on span "Coach Test Company (Sandbox)" at bounding box center [812, 12] width 125 height 16
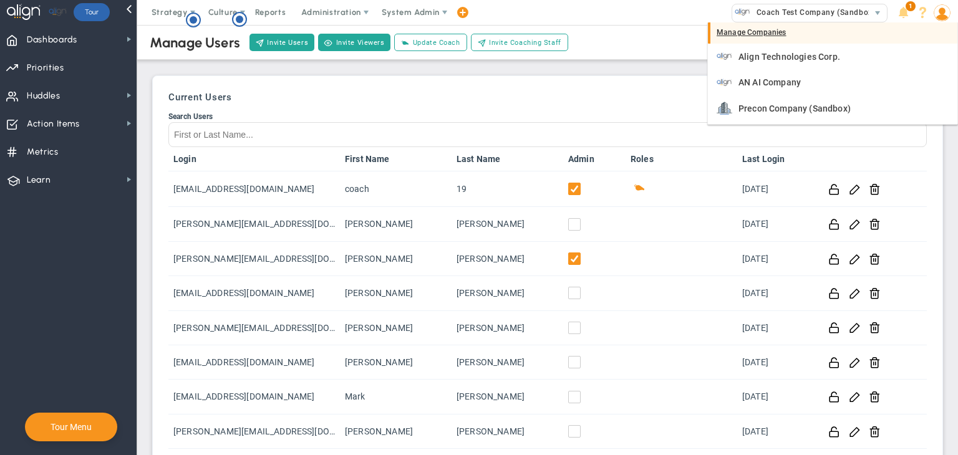
click at [754, 36] on div "Manage Companies" at bounding box center [832, 32] width 249 height 21
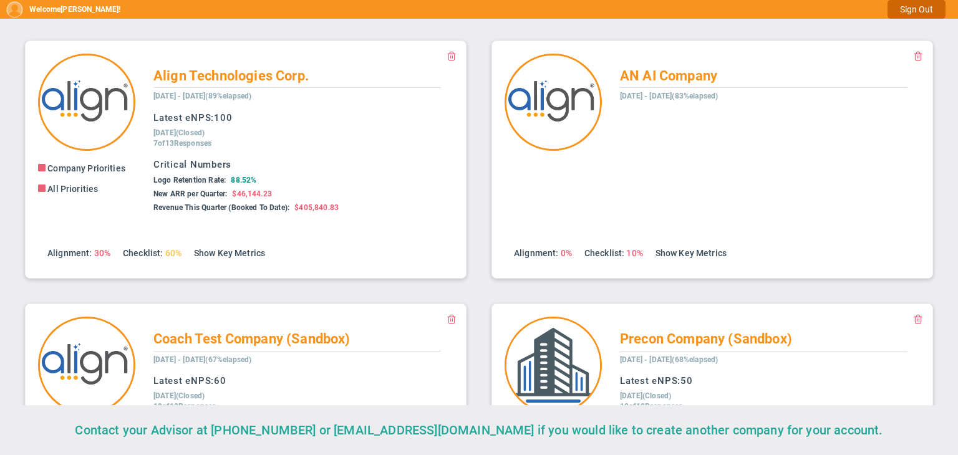
click at [921, 14] on button "Sign Out" at bounding box center [916, 9] width 58 height 19
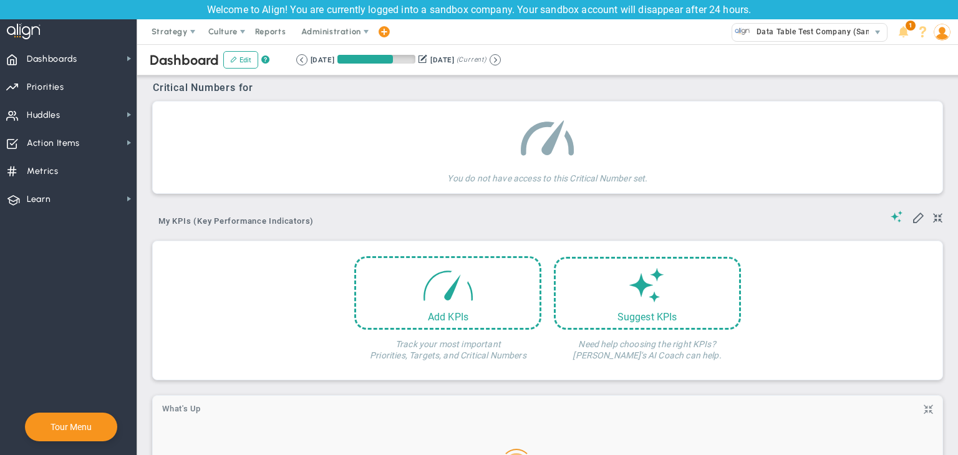
click at [772, 34] on span "Data Table Test Company (Sandbox)" at bounding box center [820, 32] width 141 height 16
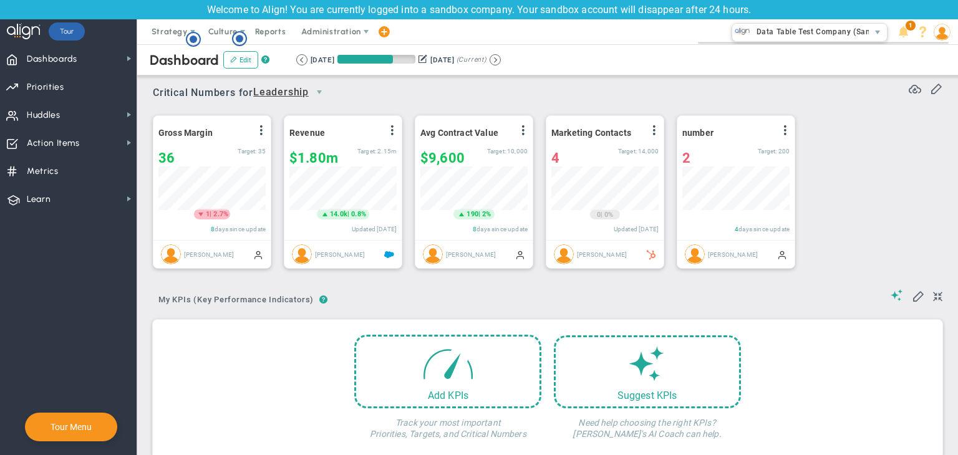
click at [487, 105] on div "Gross Margin View Historical Graph Edit Make "No Change" Update Add Past Update…" at bounding box center [542, 192] width 805 height 175
click at [320, 36] on span "Administration" at bounding box center [332, 31] width 80 height 25
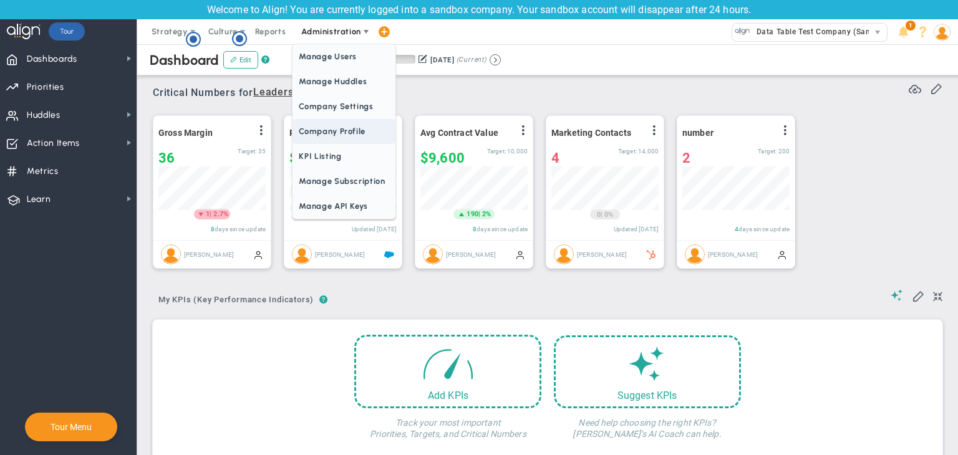
click at [342, 125] on span "Company Profile" at bounding box center [343, 131] width 102 height 25
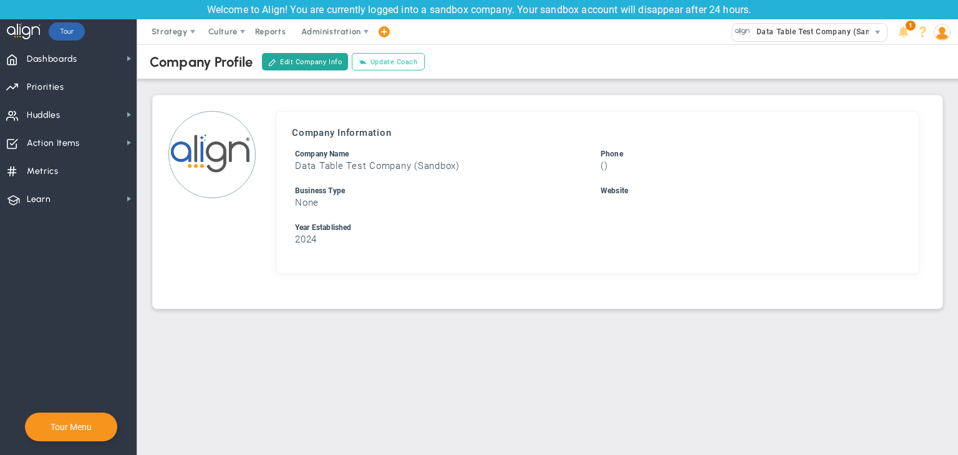
click at [394, 64] on button "Update Coach" at bounding box center [388, 61] width 72 height 17
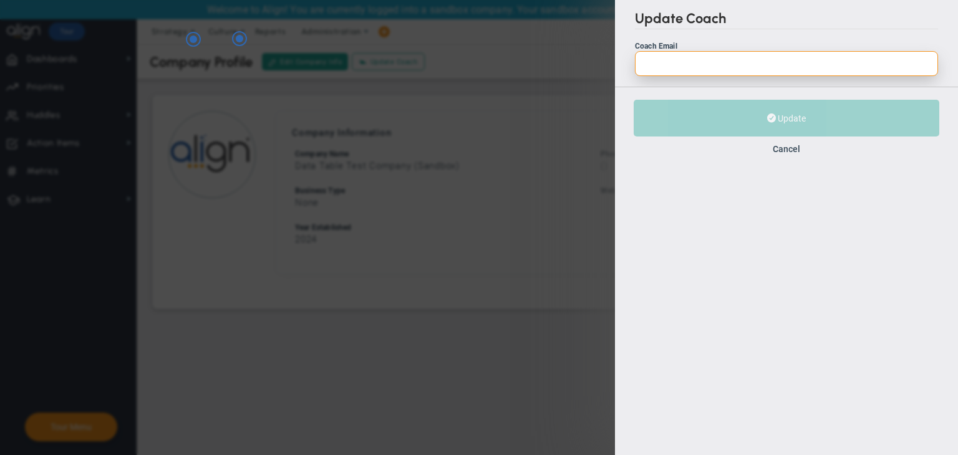
click at [741, 66] on input "Coach Email" at bounding box center [786, 63] width 303 height 25
paste input "[EMAIL_ADDRESS][DOMAIN_NAME]"
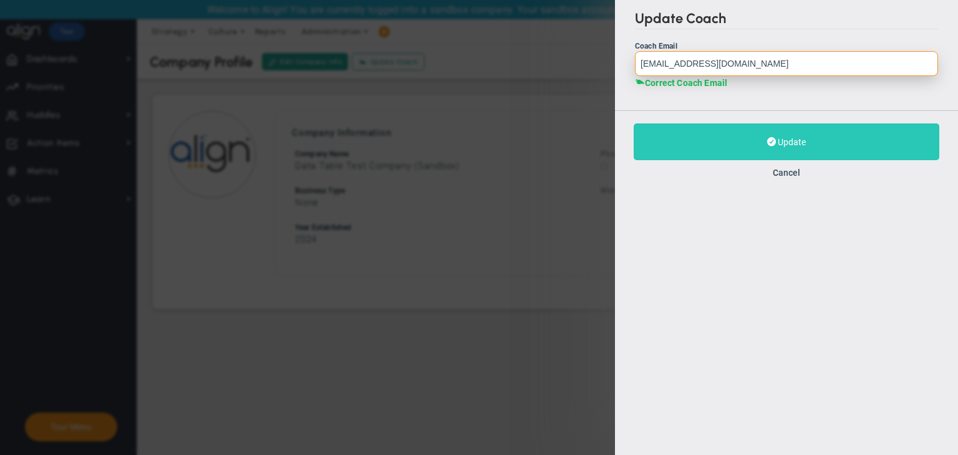
type input "[EMAIL_ADDRESS][DOMAIN_NAME]"
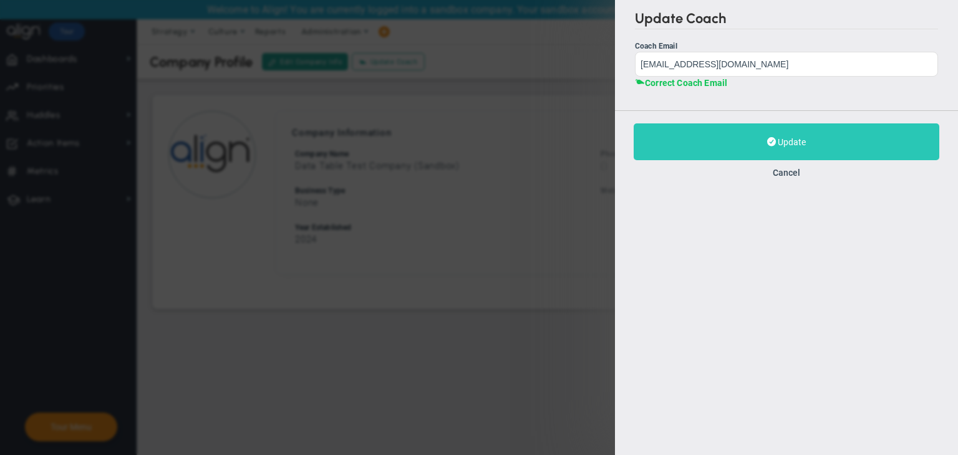
click at [721, 145] on button "Update" at bounding box center [787, 141] width 306 height 37
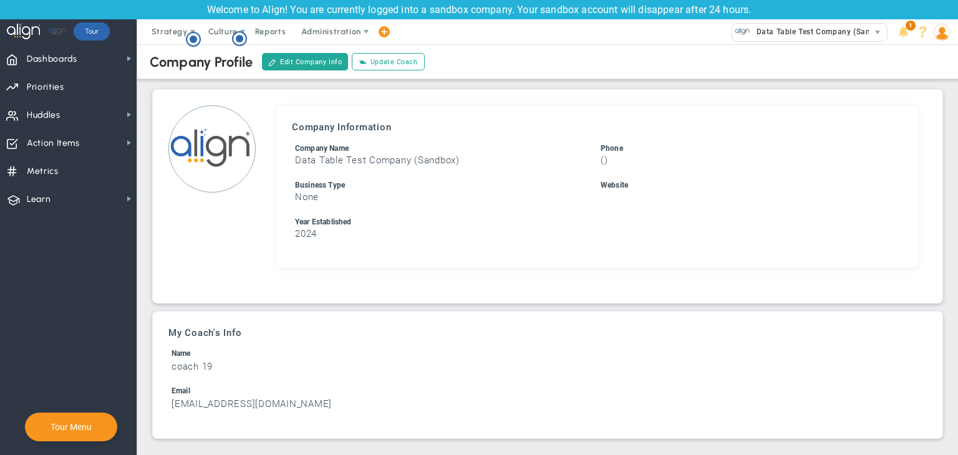
scroll to position [7, 0]
click at [267, 34] on span "Reports" at bounding box center [271, 31] width 44 height 25
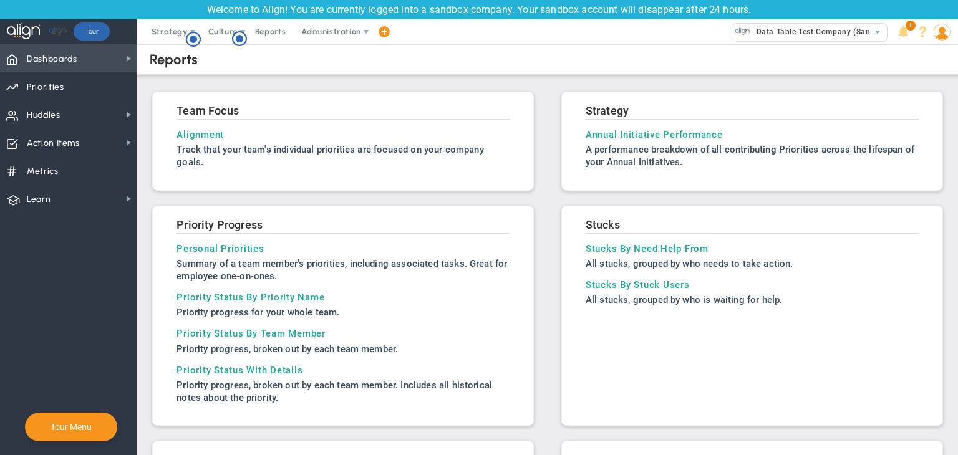
click at [85, 55] on span "Dashboards Dashboards" at bounding box center [68, 58] width 137 height 28
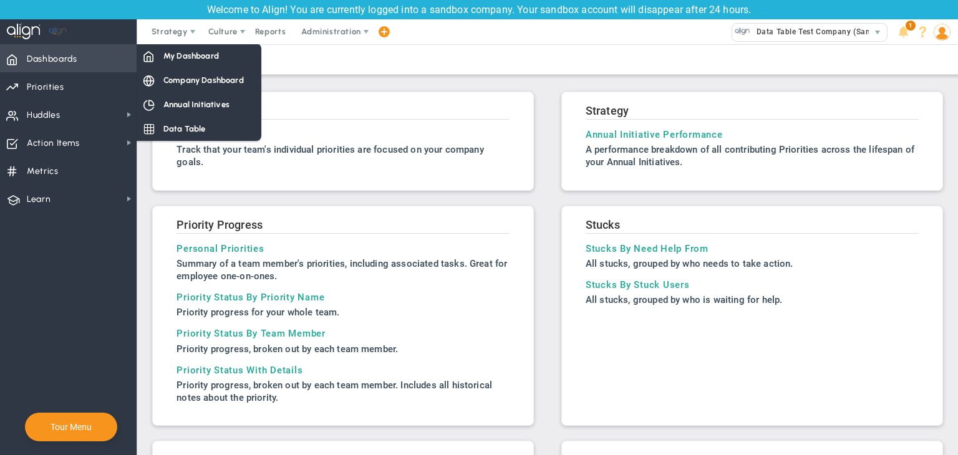
click at [132, 55] on span at bounding box center [129, 59] width 10 height 10
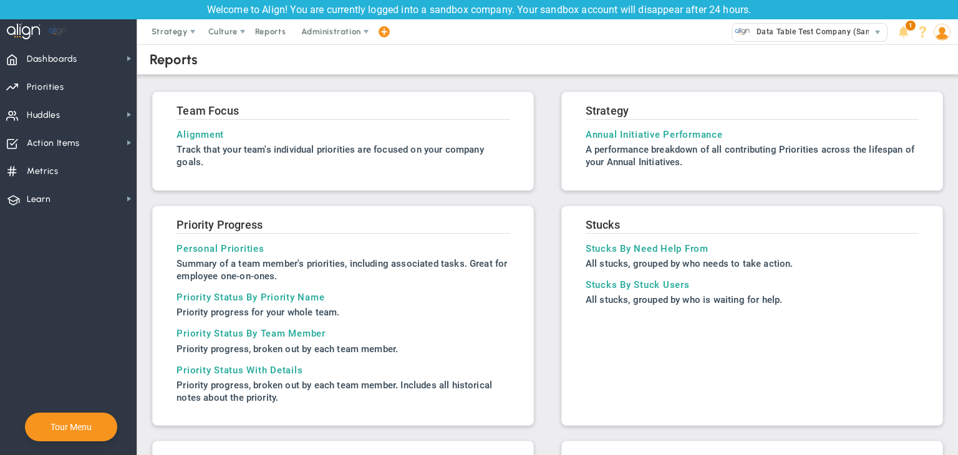
click at [155, 55] on div "Reports" at bounding box center [174, 59] width 48 height 17
click at [125, 52] on span "Dashboards Dashboards" at bounding box center [68, 58] width 137 height 28
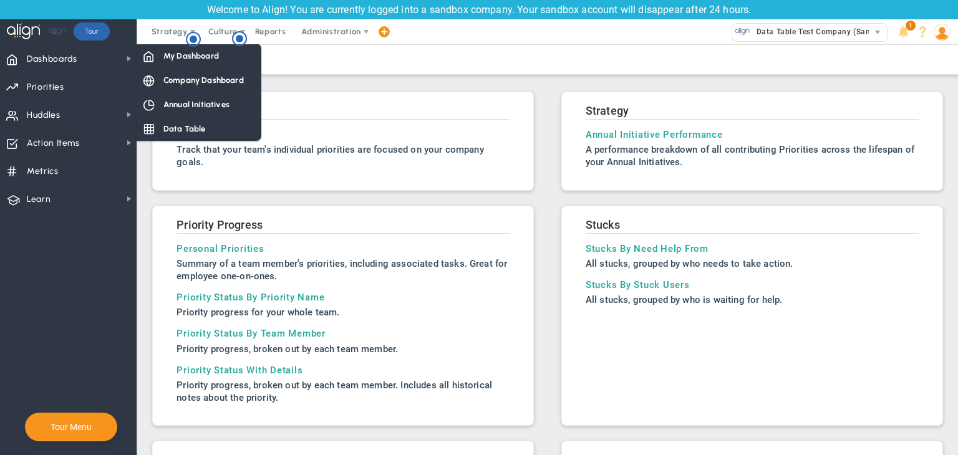
drag, startPoint x: 167, startPoint y: 52, endPoint x: 234, endPoint y: 47, distance: 66.9
click at [168, 52] on span "My Dashboard" at bounding box center [190, 56] width 55 height 12
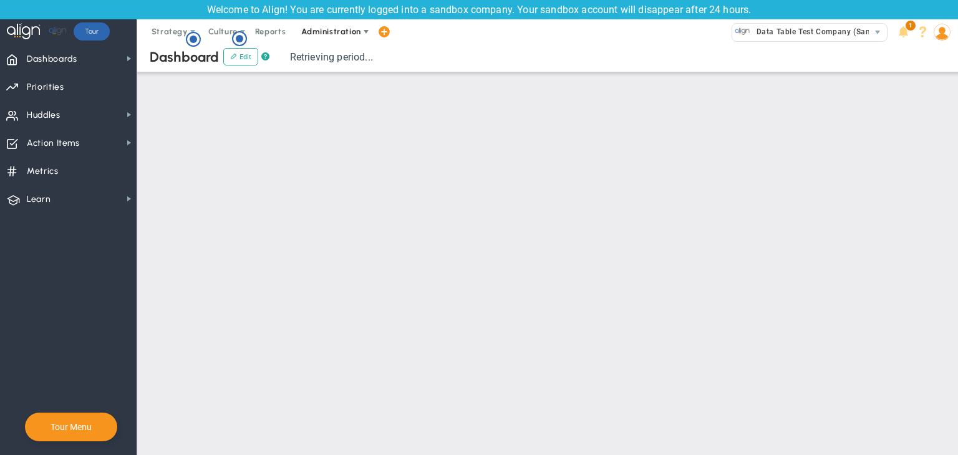
click at [325, 32] on span "Administration" at bounding box center [330, 31] width 59 height 9
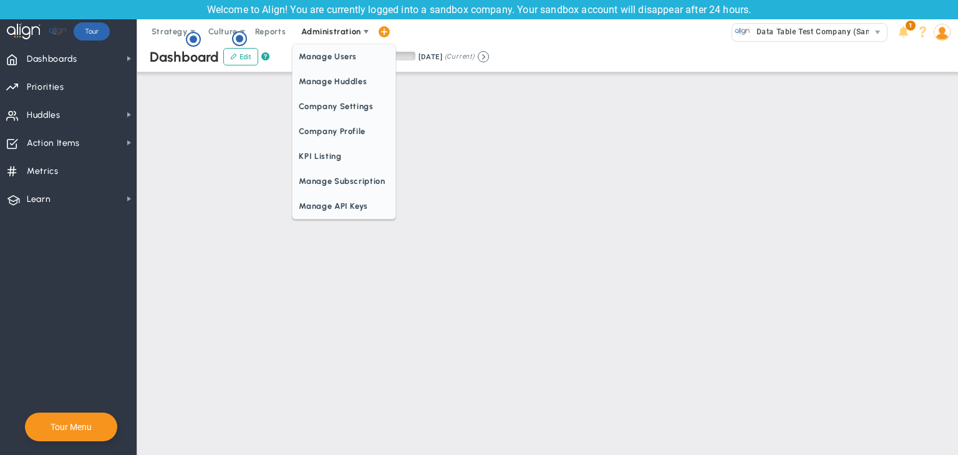
click at [320, 54] on span "Manage Users" at bounding box center [343, 56] width 102 height 25
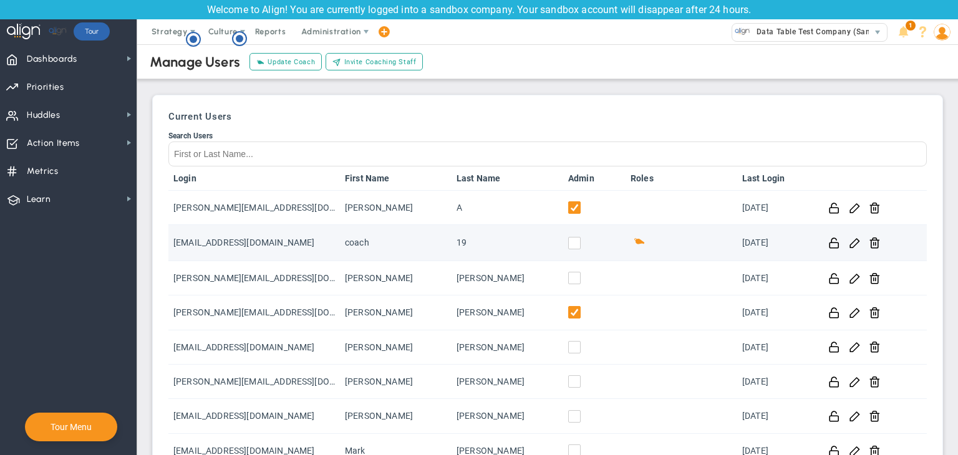
click at [577, 241] on input "checkbox" at bounding box center [577, 245] width 12 height 12
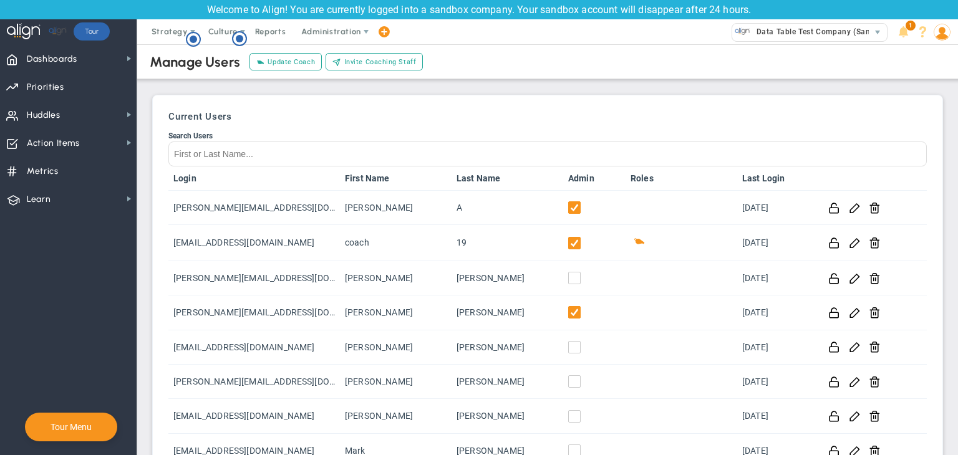
click at [500, 115] on h3 "Current Users" at bounding box center [547, 116] width 758 height 11
click at [811, 37] on span "Data Table Test Company (Sandbox)" at bounding box center [820, 32] width 141 height 16
click at [350, 32] on span "Administration" at bounding box center [330, 31] width 59 height 9
click at [296, 67] on button "Update Coach" at bounding box center [285, 61] width 72 height 17
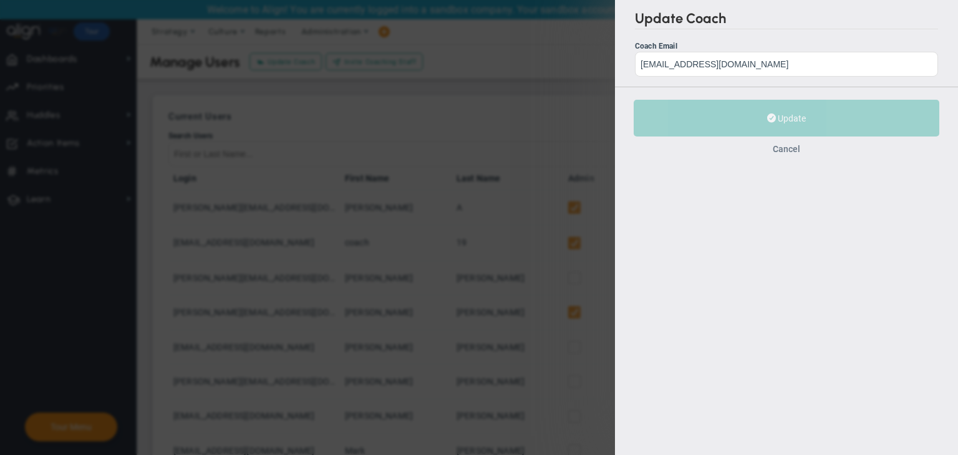
click at [798, 151] on button "Cancel" at bounding box center [786, 149] width 27 height 10
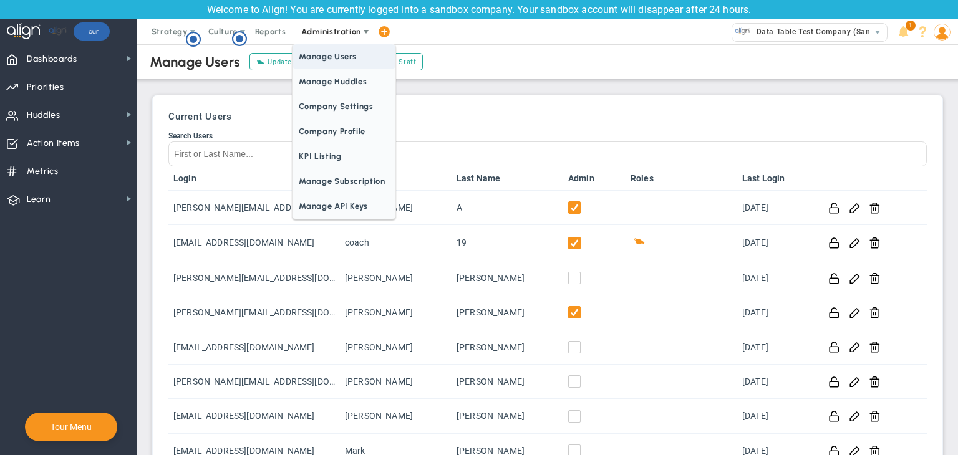
click at [321, 49] on span "Manage Users" at bounding box center [343, 56] width 102 height 25
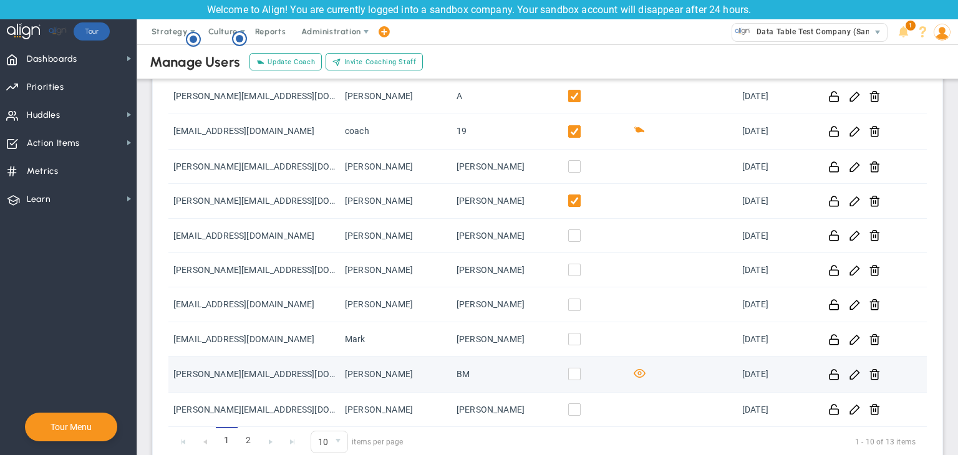
scroll to position [105, 0]
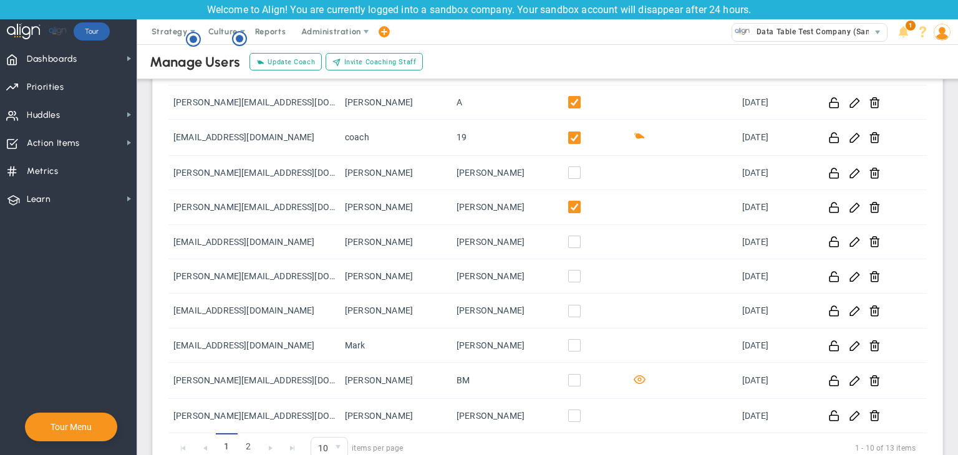
click at [940, 21] on span at bounding box center [941, 31] width 19 height 25
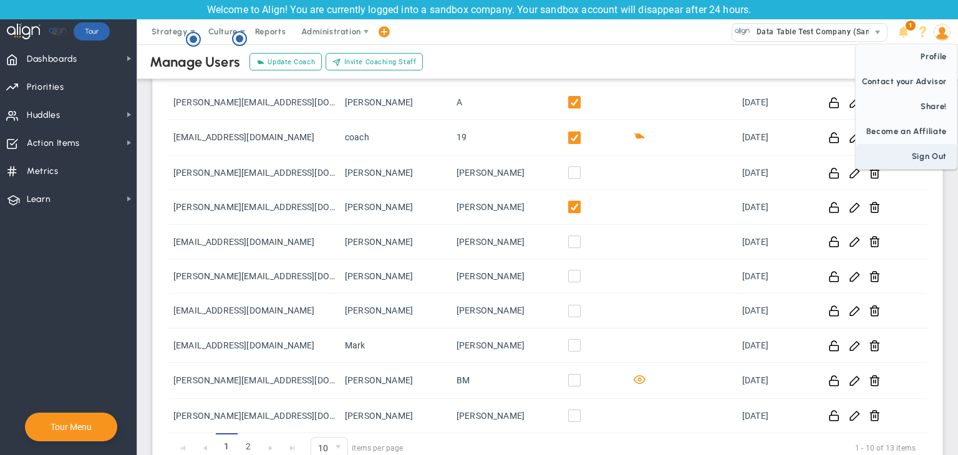
click at [942, 155] on span "Sign Out" at bounding box center [905, 156] width 101 height 25
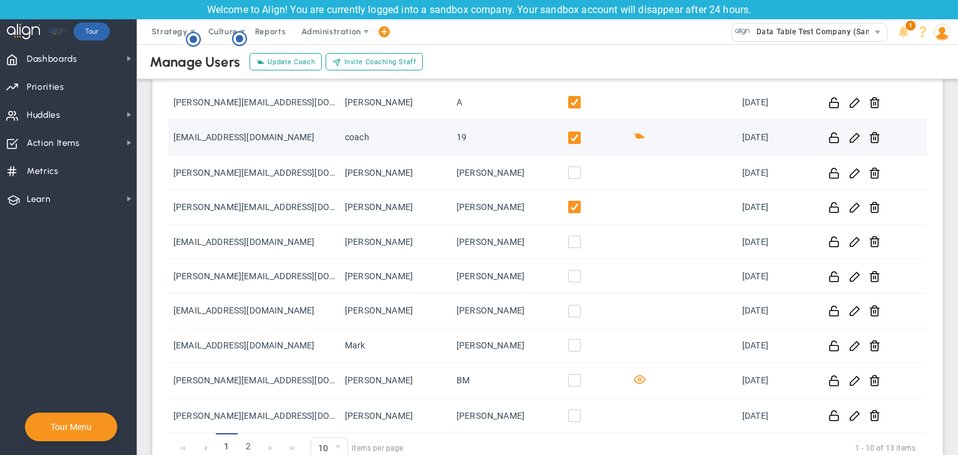
scroll to position [0, 0]
